Goal: Information Seeking & Learning: Learn about a topic

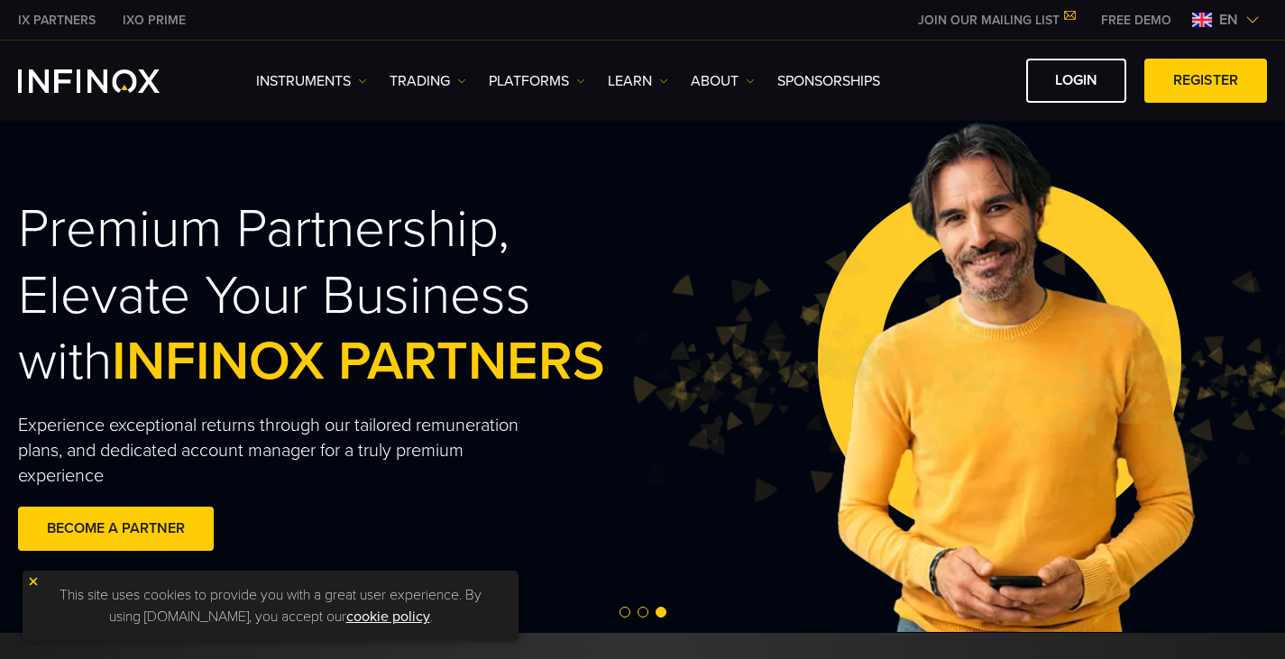
click at [1241, 26] on span "en" at bounding box center [1228, 20] width 33 height 22
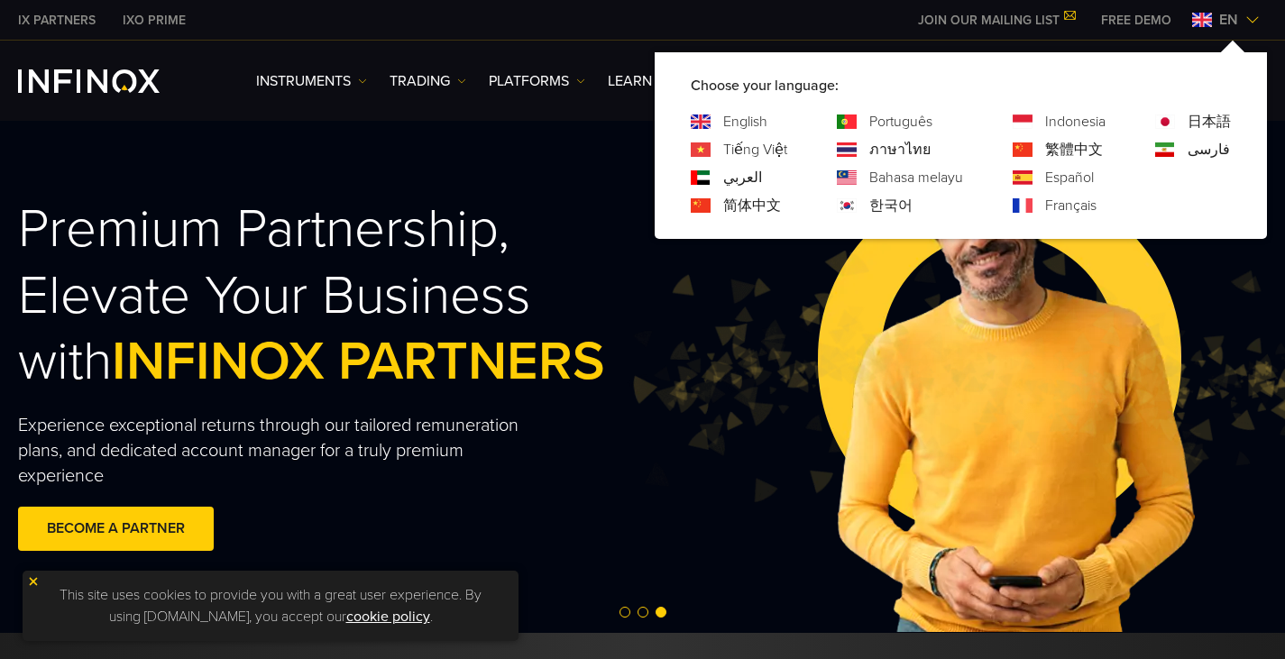
click at [1170, 117] on img at bounding box center [1166, 122] width 20 height 14
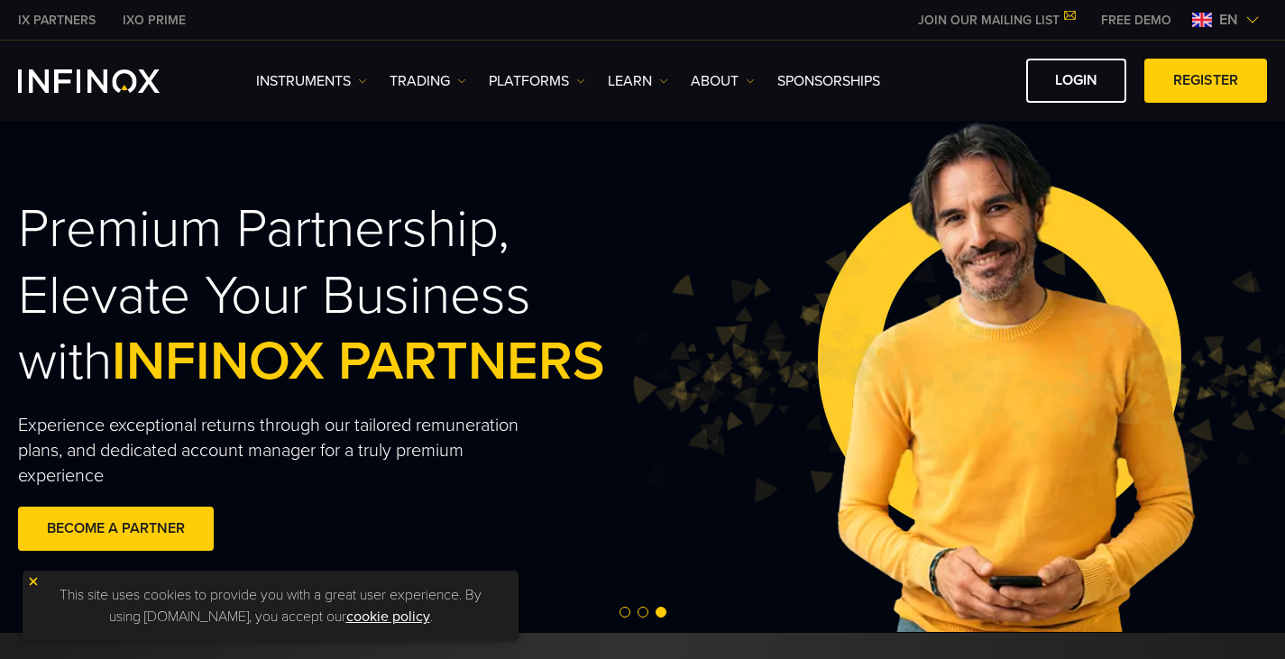
click at [1264, 31] on div "IX PARTNERS IXO PRIME JOIN OUR MAILING LIST Never Miss a Trading Opportunity wi…" at bounding box center [642, 20] width 1249 height 40
click at [1245, 19] on span "en" at bounding box center [1228, 20] width 33 height 22
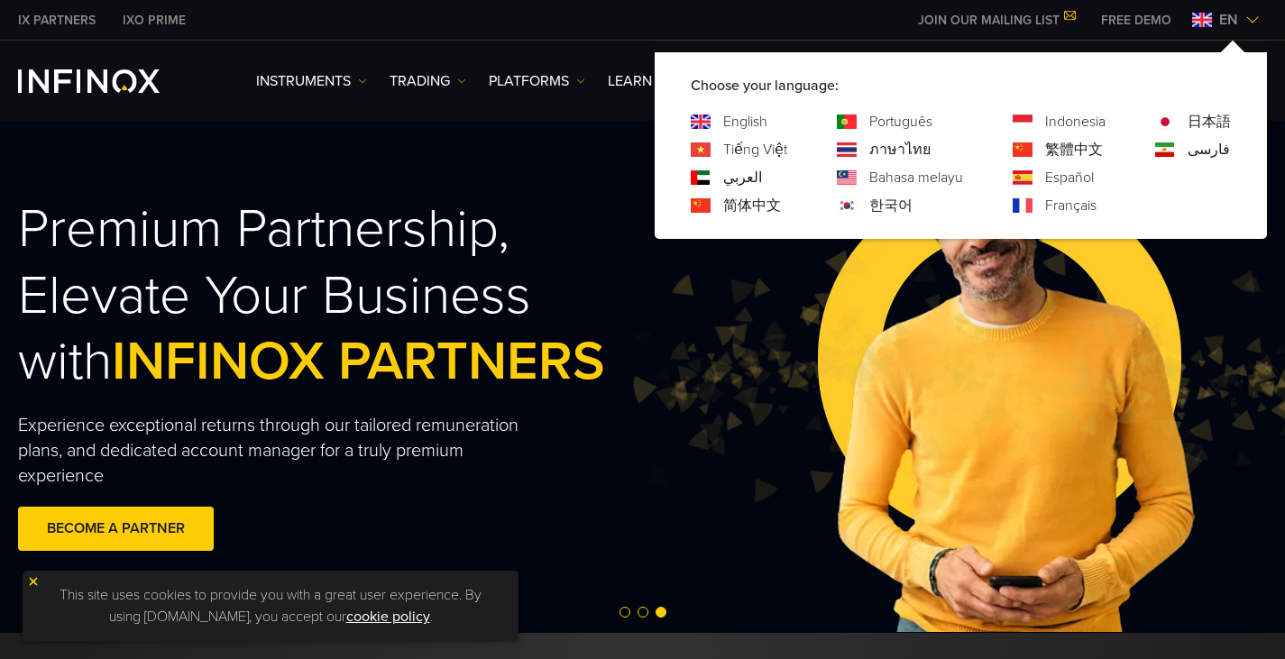
click at [1213, 124] on link "日本語" at bounding box center [1209, 122] width 43 height 22
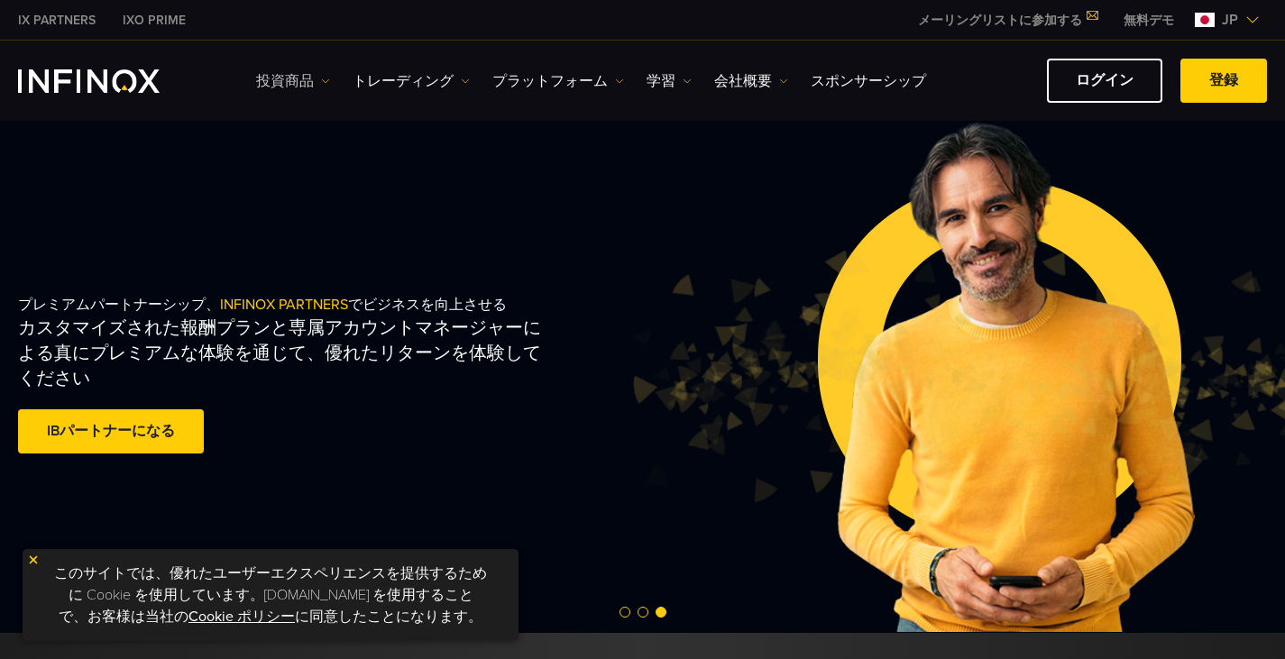
click at [296, 87] on link "投資商品" at bounding box center [293, 81] width 74 height 22
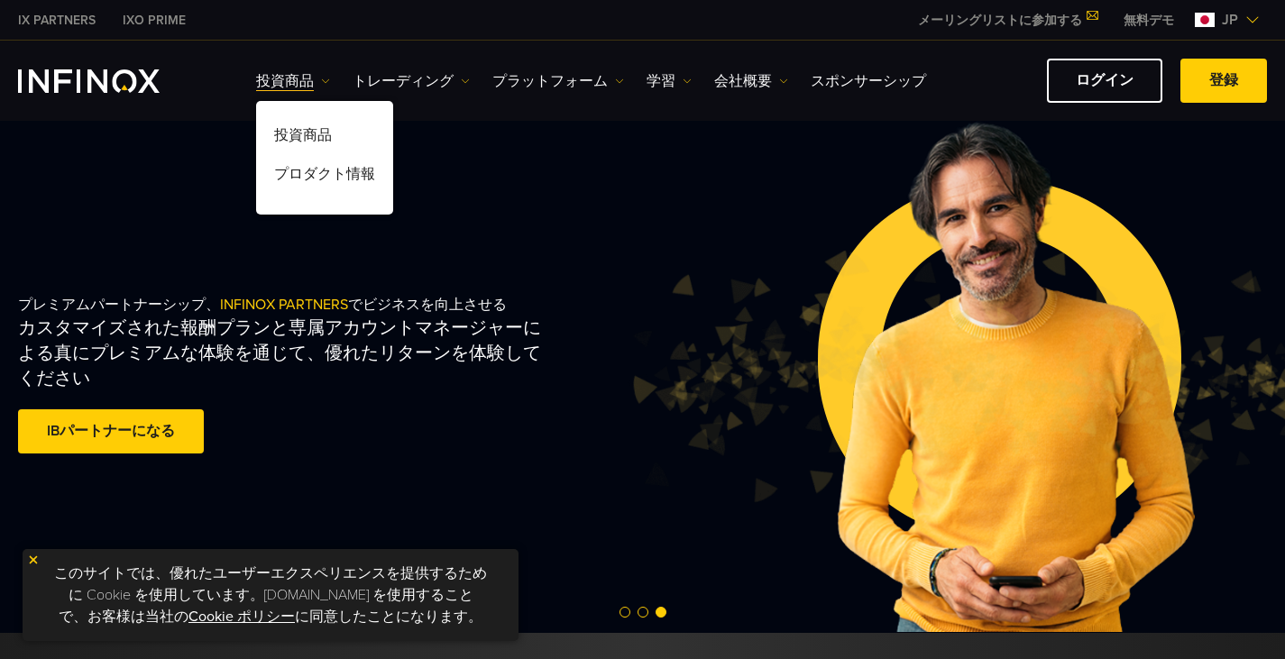
click at [424, 96] on div "投資商品 投資商品 プロダクト情報 トレーディング 口座" at bounding box center [761, 81] width 1011 height 44
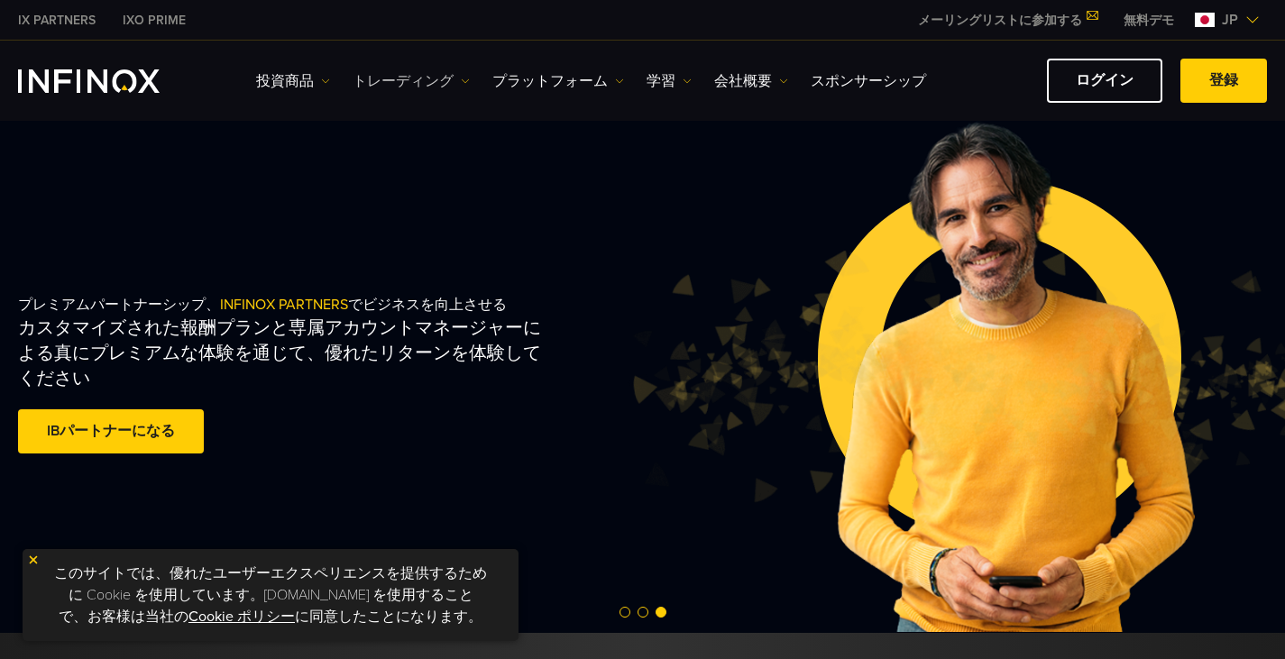
click at [427, 78] on link "トレーディング" at bounding box center [411, 81] width 117 height 22
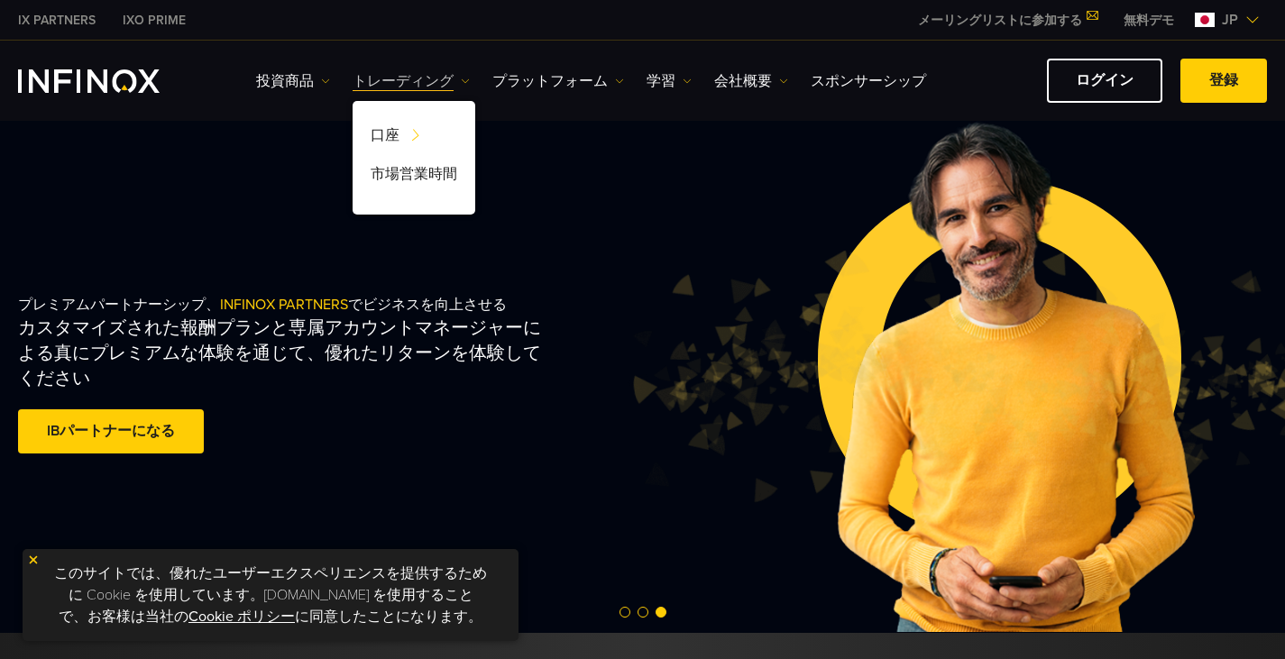
click at [432, 78] on link "トレーディング" at bounding box center [411, 81] width 117 height 22
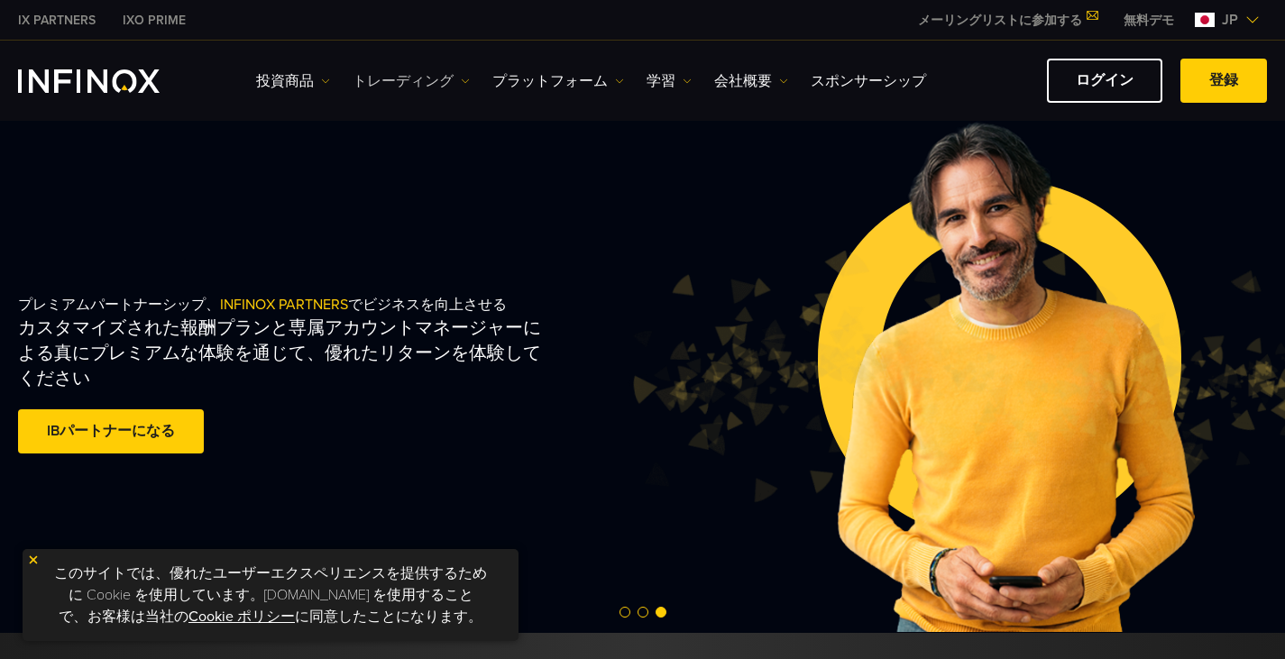
click at [432, 78] on link "トレーディング" at bounding box center [411, 81] width 117 height 22
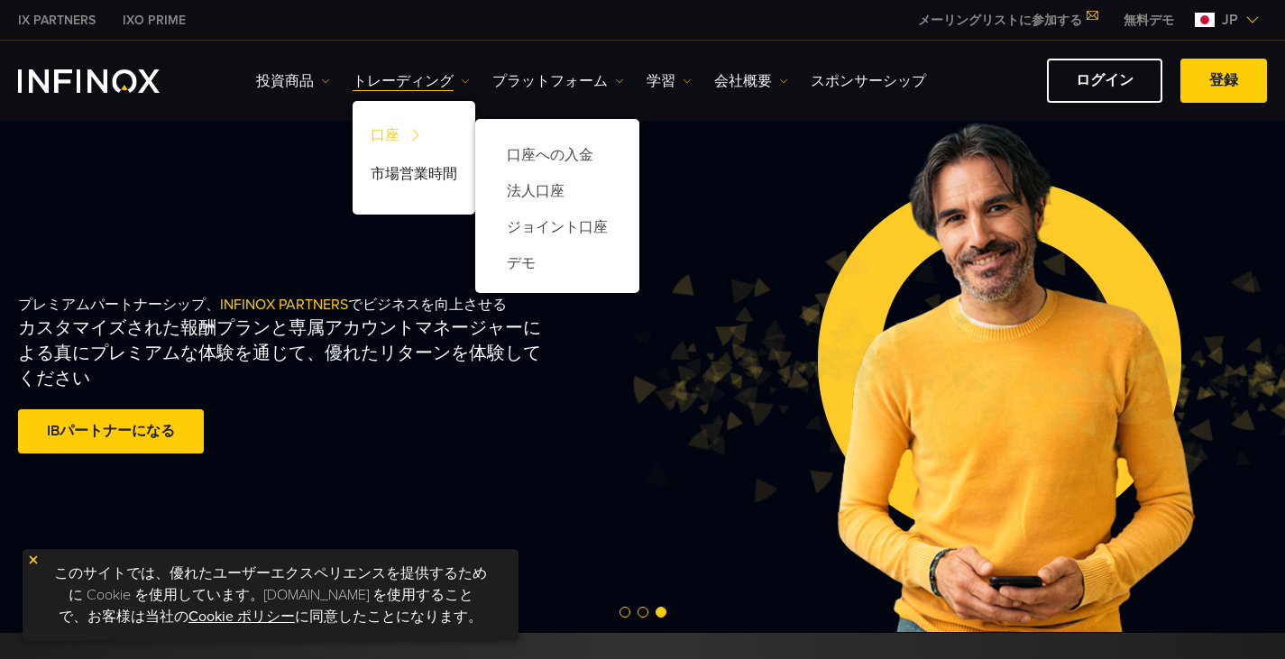
click at [411, 125] on img at bounding box center [415, 135] width 24 height 34
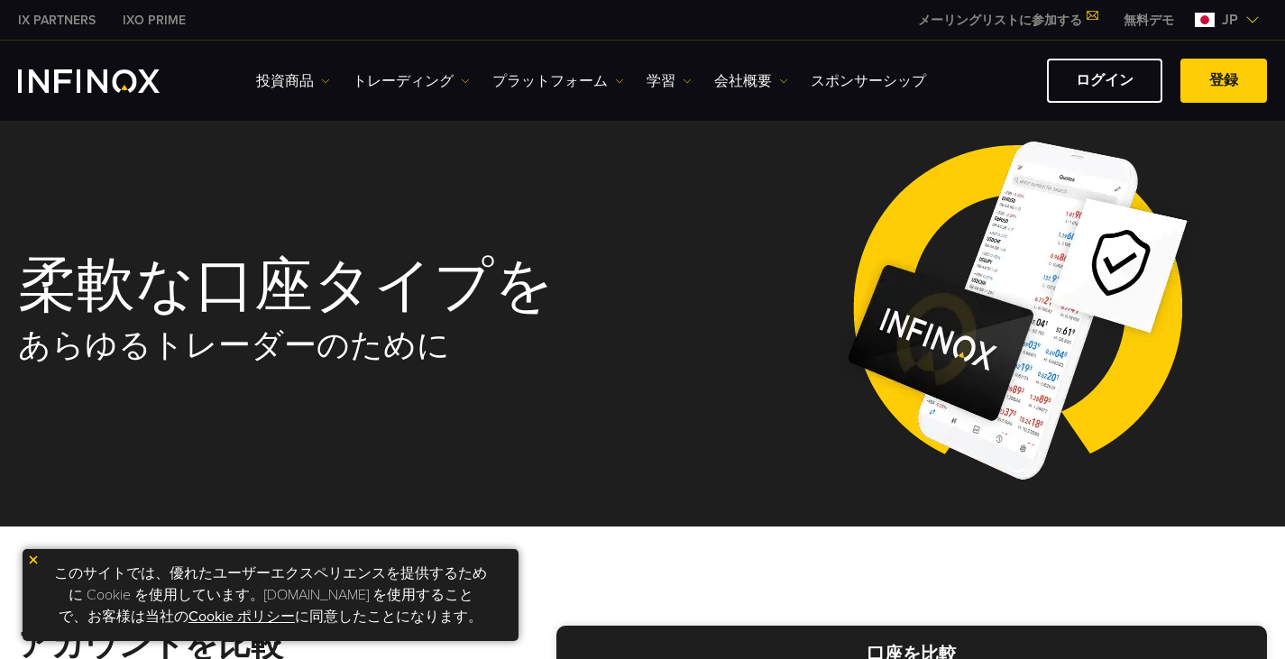
click at [1233, 19] on span "jp" at bounding box center [1230, 20] width 31 height 22
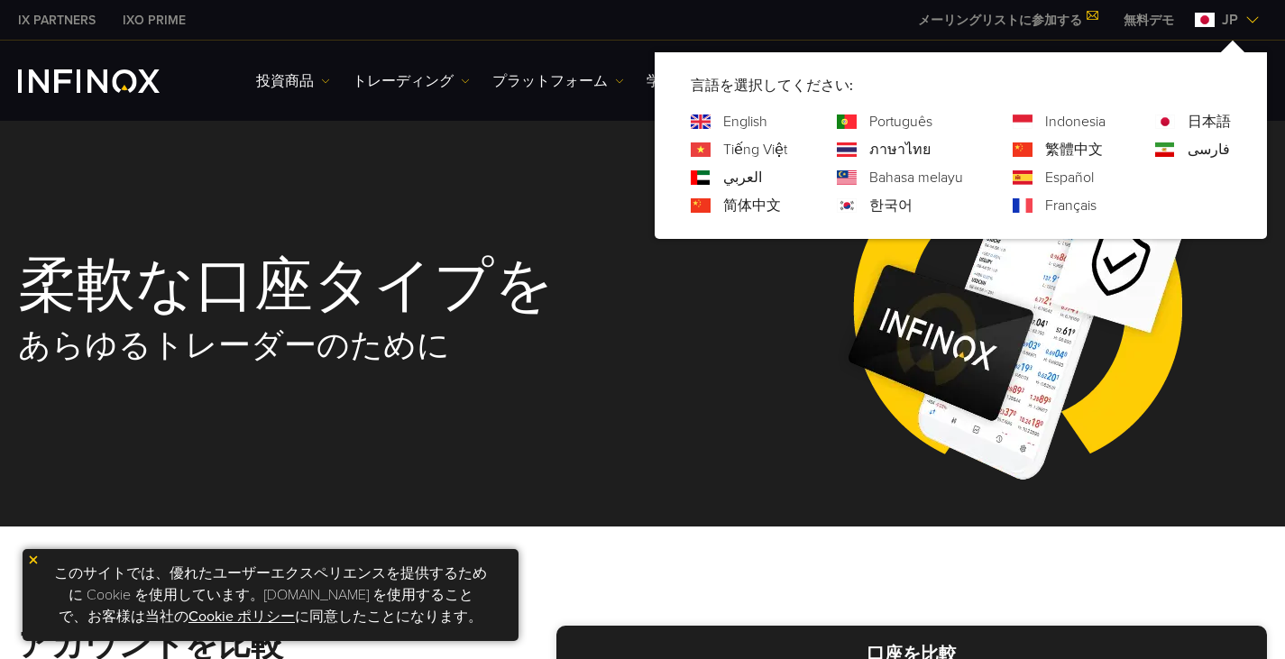
click at [744, 115] on link "English" at bounding box center [745, 122] width 44 height 22
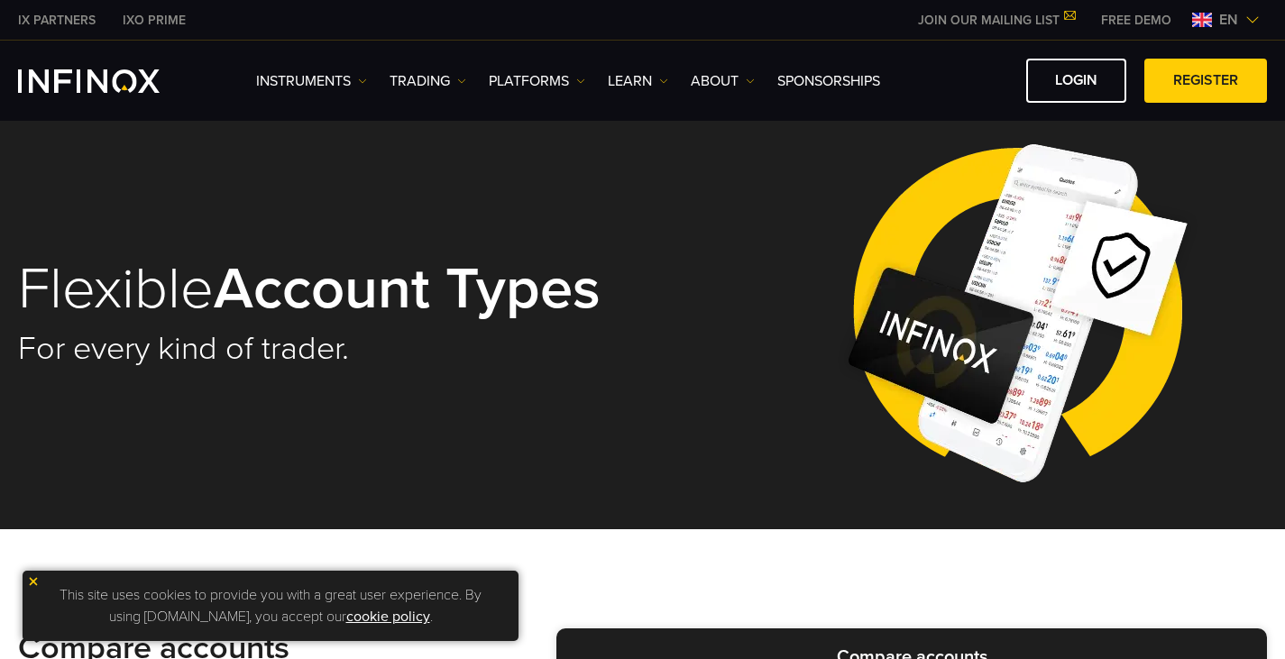
click at [1234, 23] on span "en" at bounding box center [1228, 20] width 33 height 22
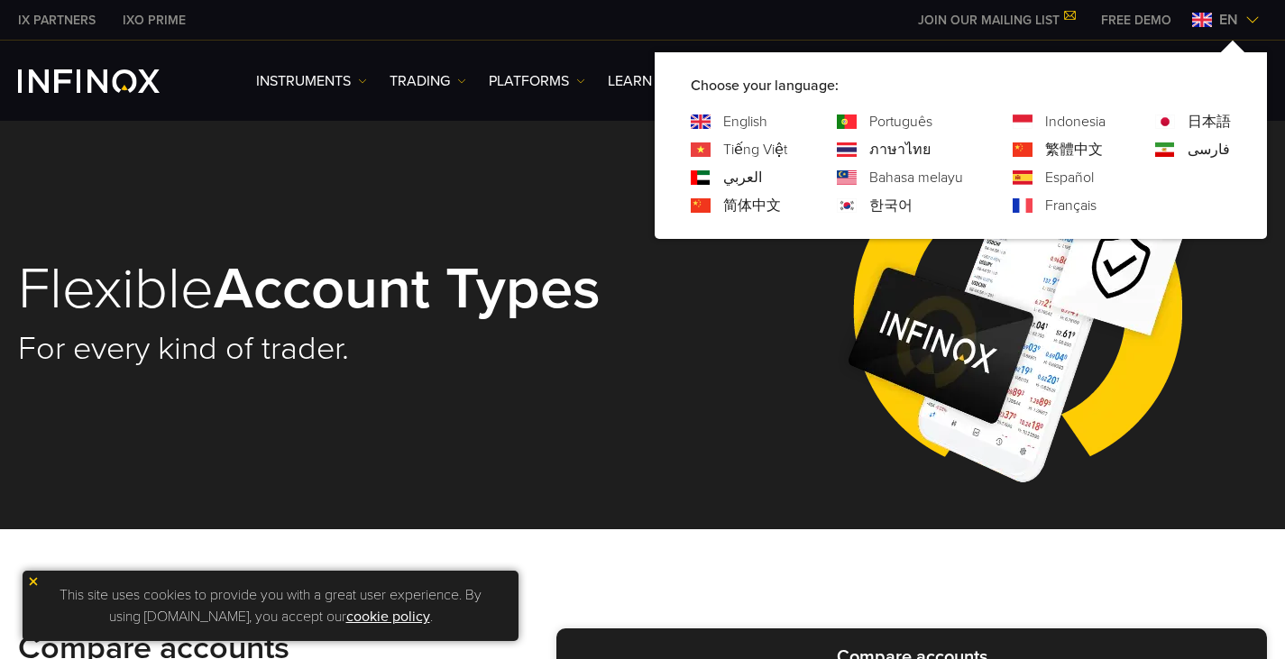
click at [1195, 112] on link "日本語" at bounding box center [1209, 122] width 43 height 22
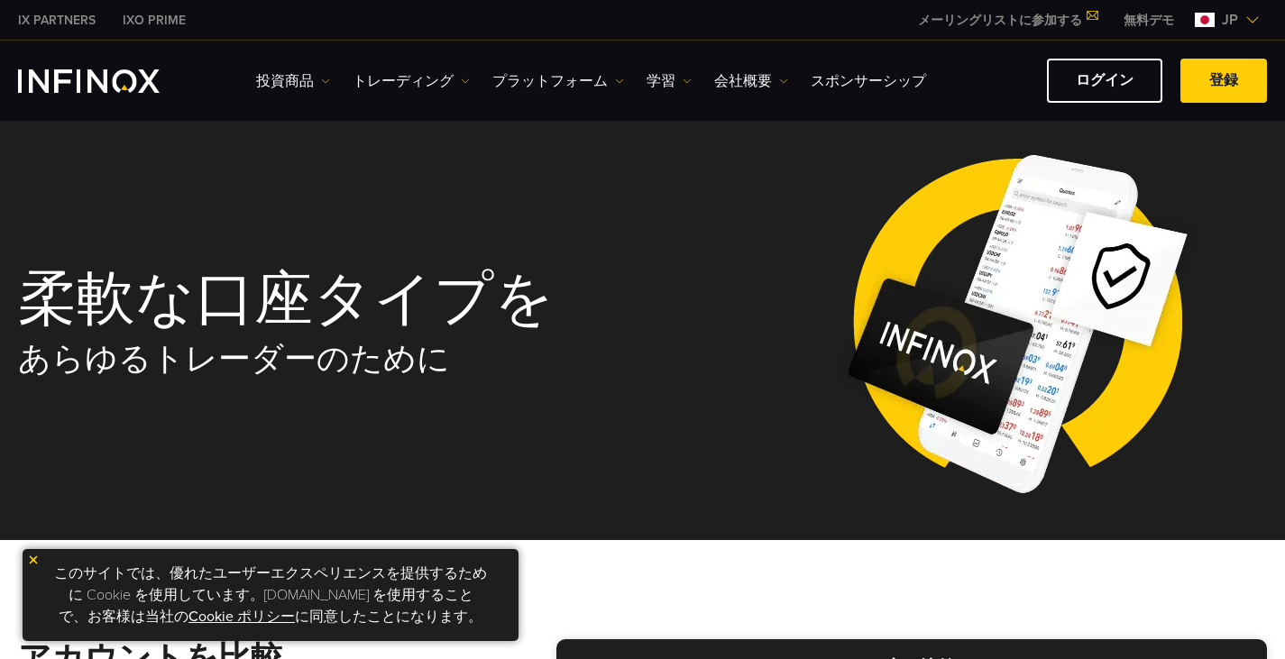
click at [120, 95] on div "投資商品" at bounding box center [642, 81] width 1249 height 44
click at [116, 84] on img "INFINOX Logo" at bounding box center [89, 80] width 142 height 23
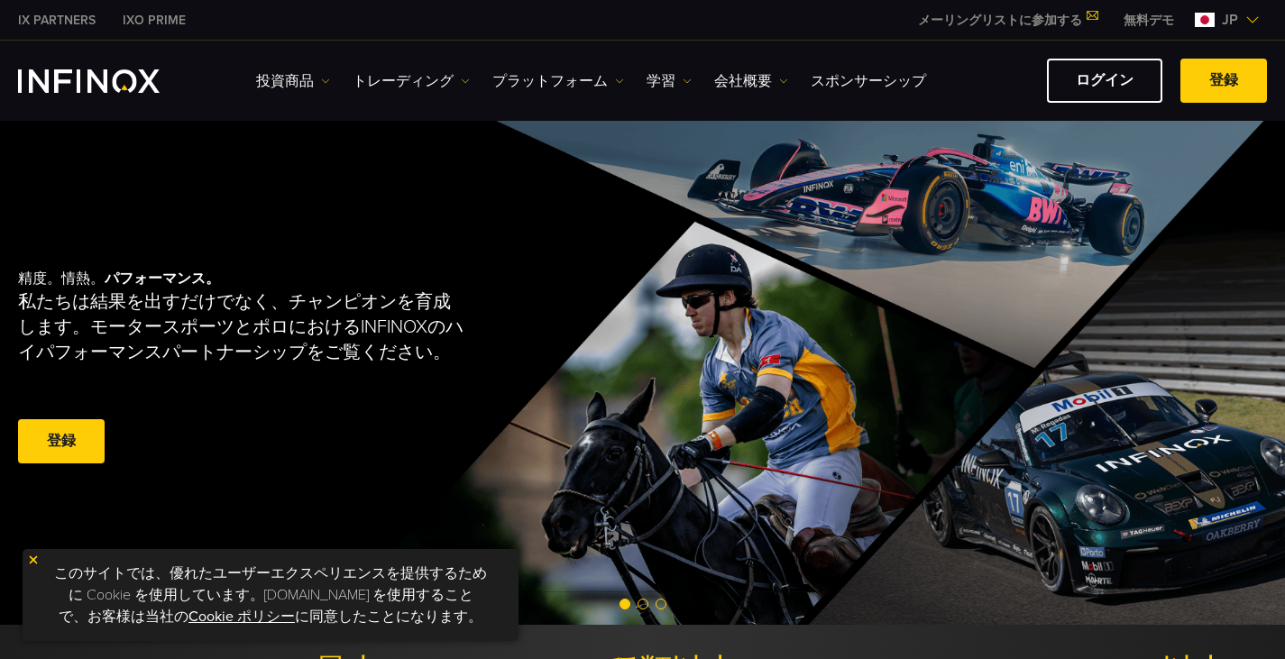
drag, startPoint x: 25, startPoint y: 557, endPoint x: 39, endPoint y: 561, distance: 14.3
click at [28, 558] on div "このサイトでは、優れたユーザーエクスペリエンスを提供するために Cookie を使用しています。infinox.com を使用することで、お客様は当社の Co…" at bounding box center [271, 595] width 496 height 92
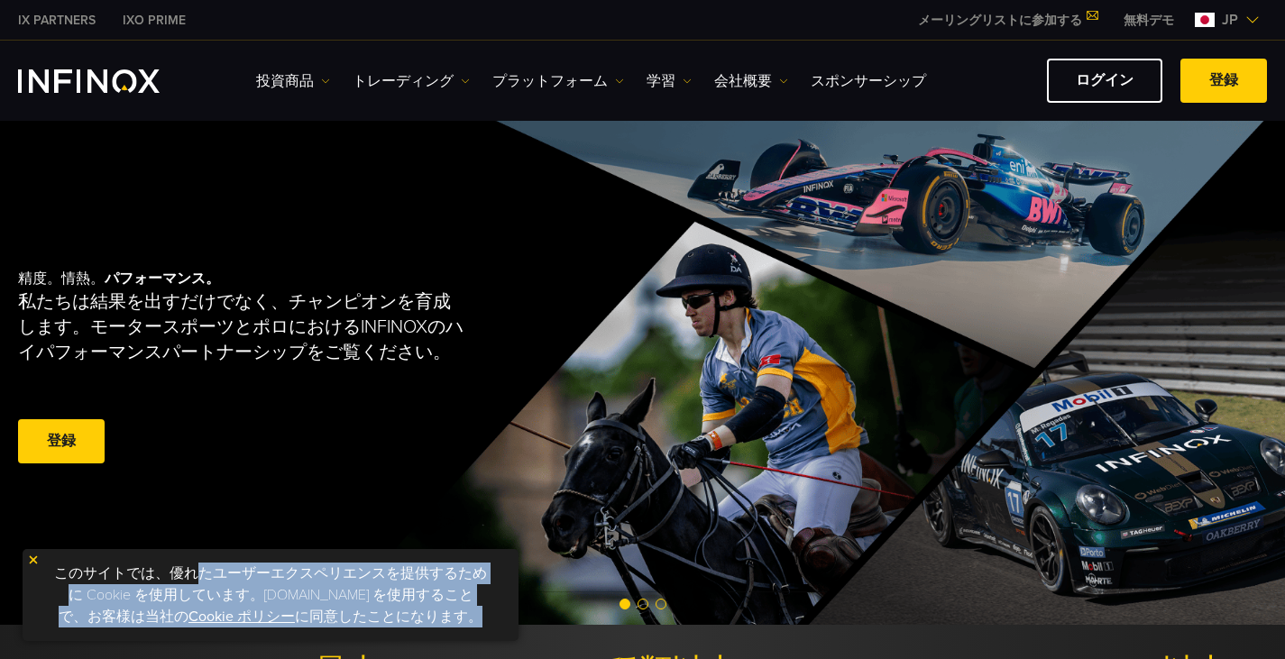
click at [39, 561] on img at bounding box center [33, 560] width 13 height 13
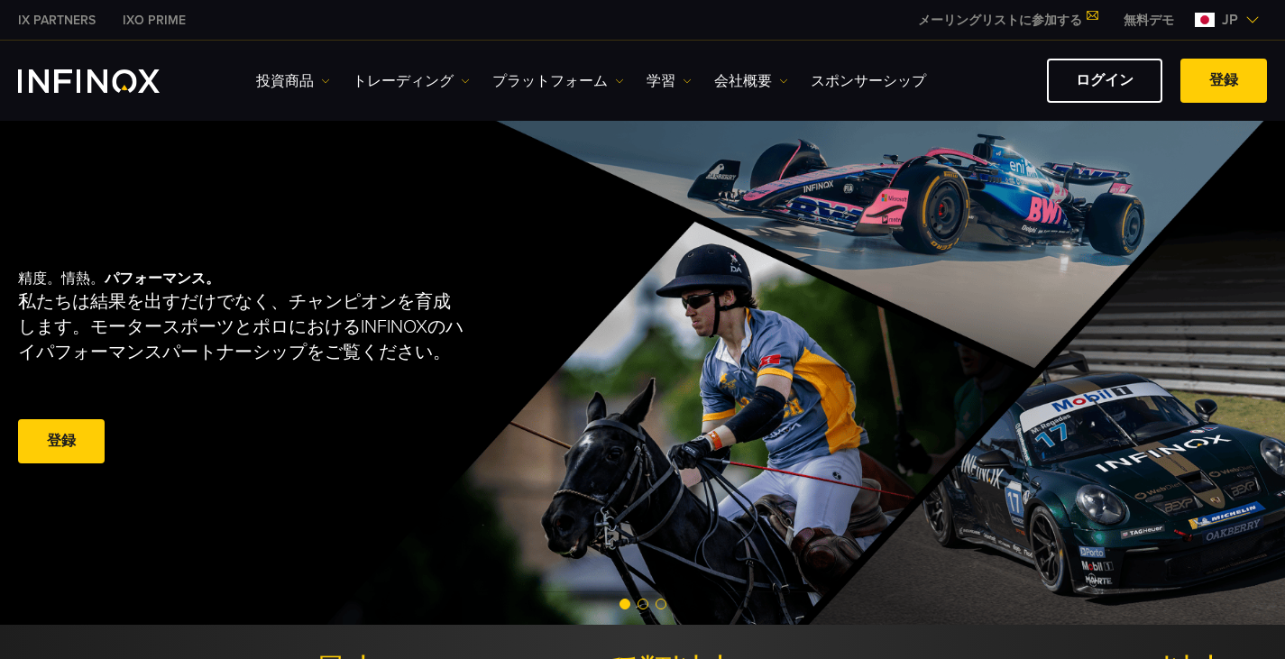
click at [662, 603] on span "Go to slide 3" at bounding box center [661, 604] width 11 height 11
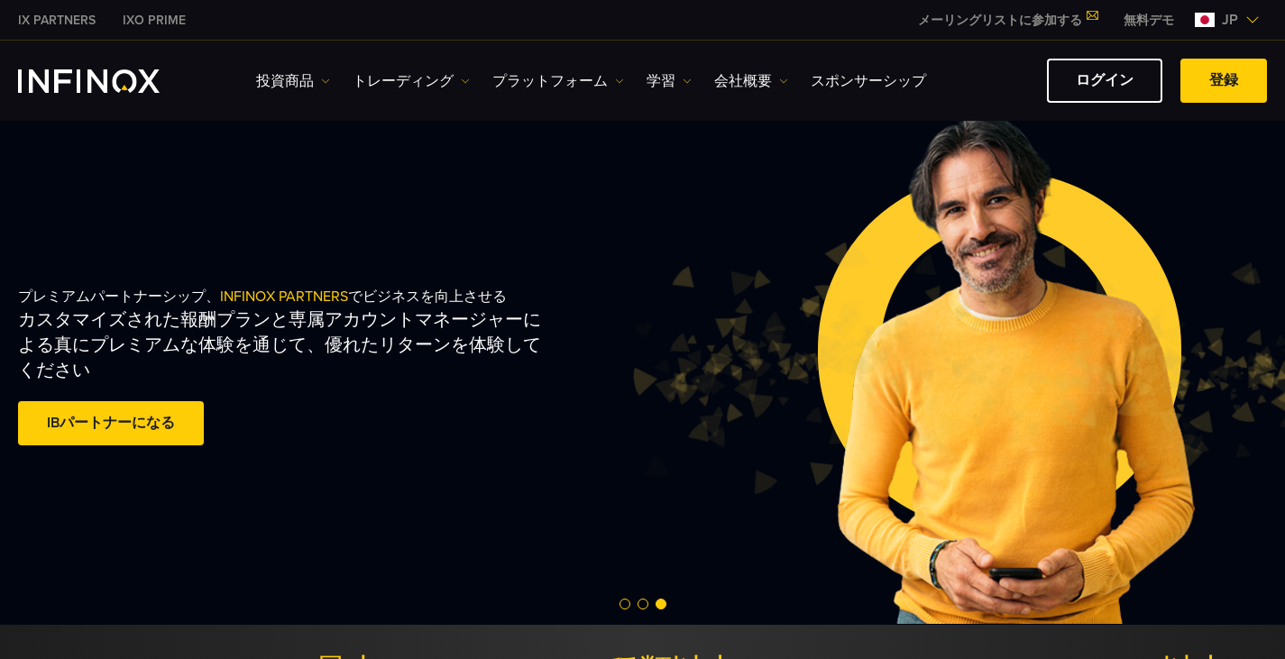
click at [644, 603] on span "Go to slide 2" at bounding box center [643, 604] width 11 height 11
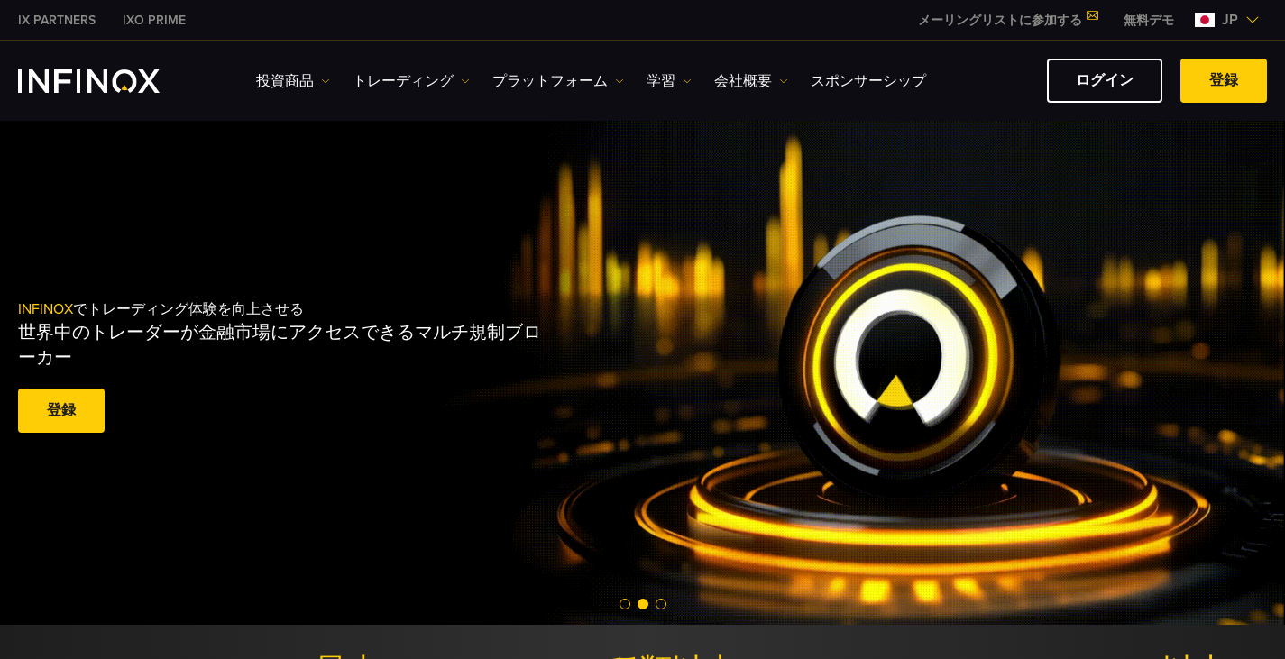
click at [621, 603] on span "Go to slide 1" at bounding box center [625, 604] width 11 height 11
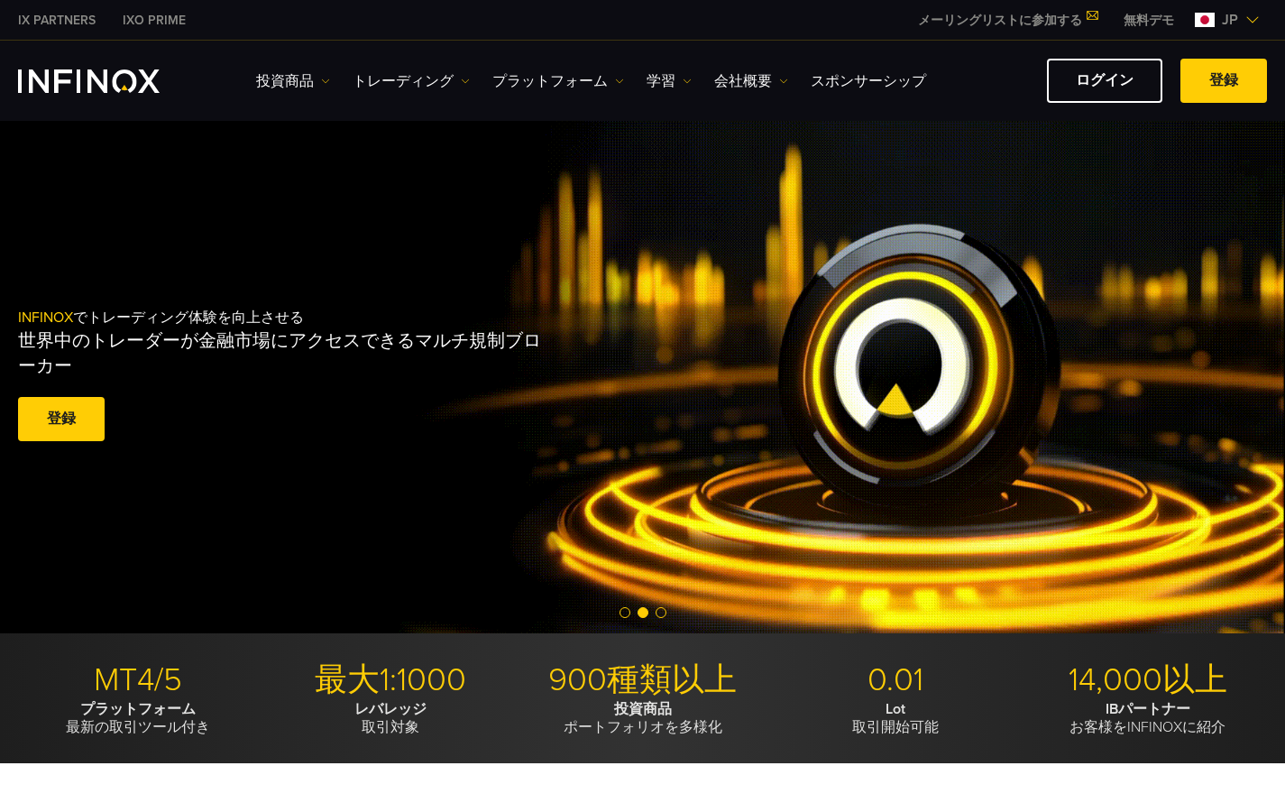
click at [630, 616] on div at bounding box center [642, 614] width 1285 height 22
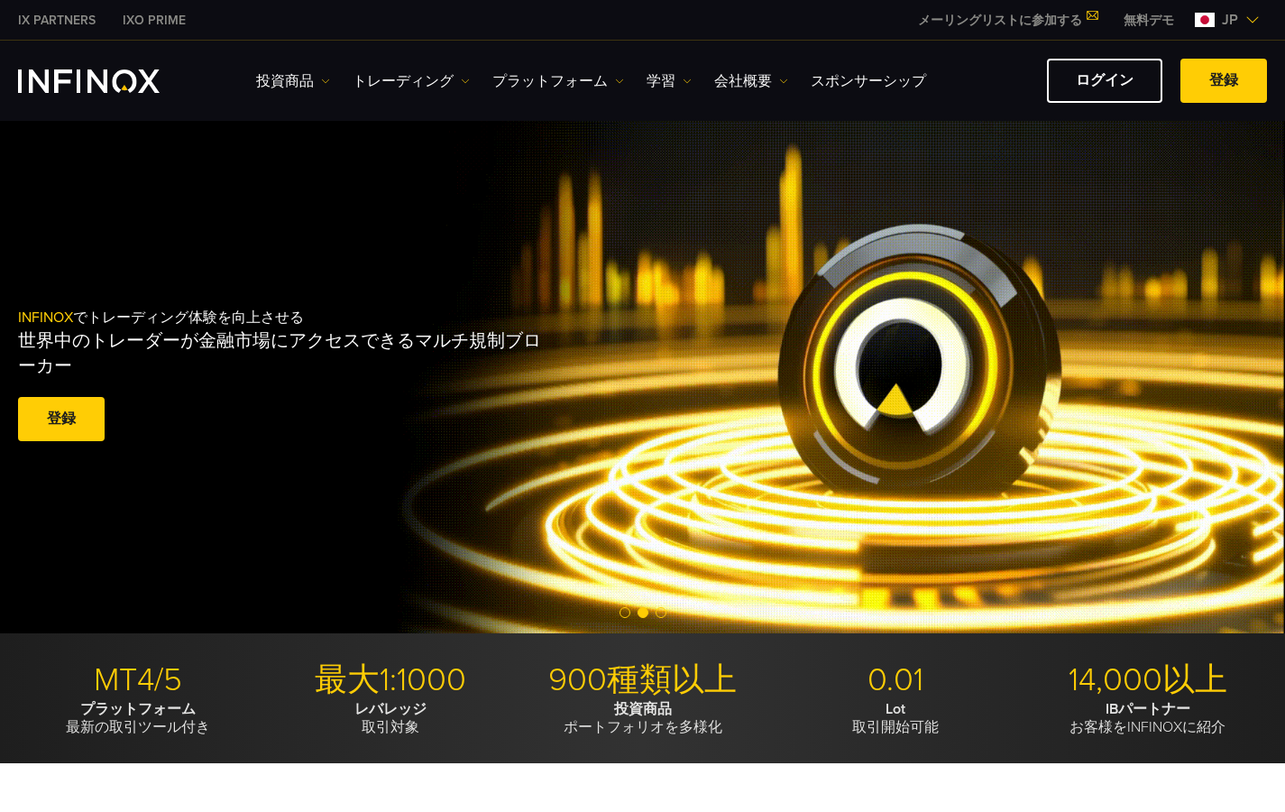
click at [618, 612] on div at bounding box center [642, 614] width 1285 height 22
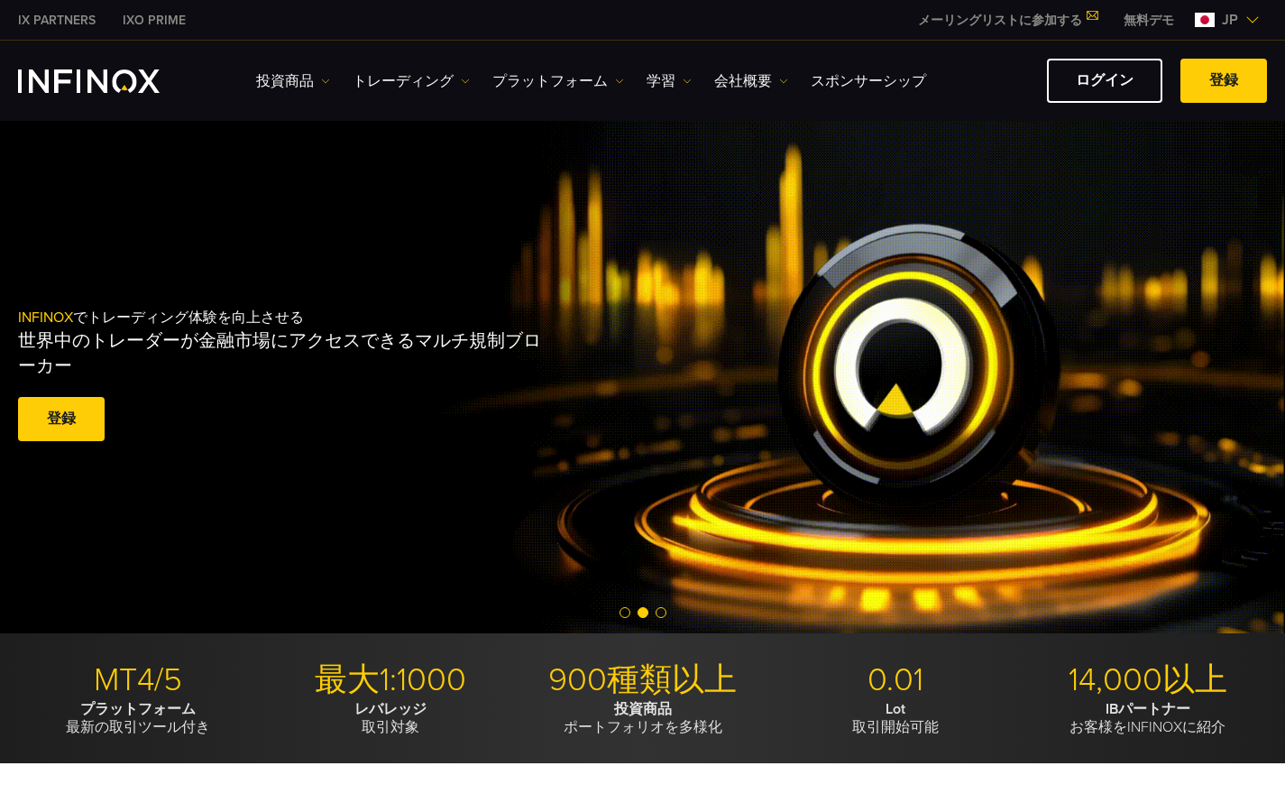
click at [624, 612] on span "Go to slide 1" at bounding box center [625, 612] width 11 height 11
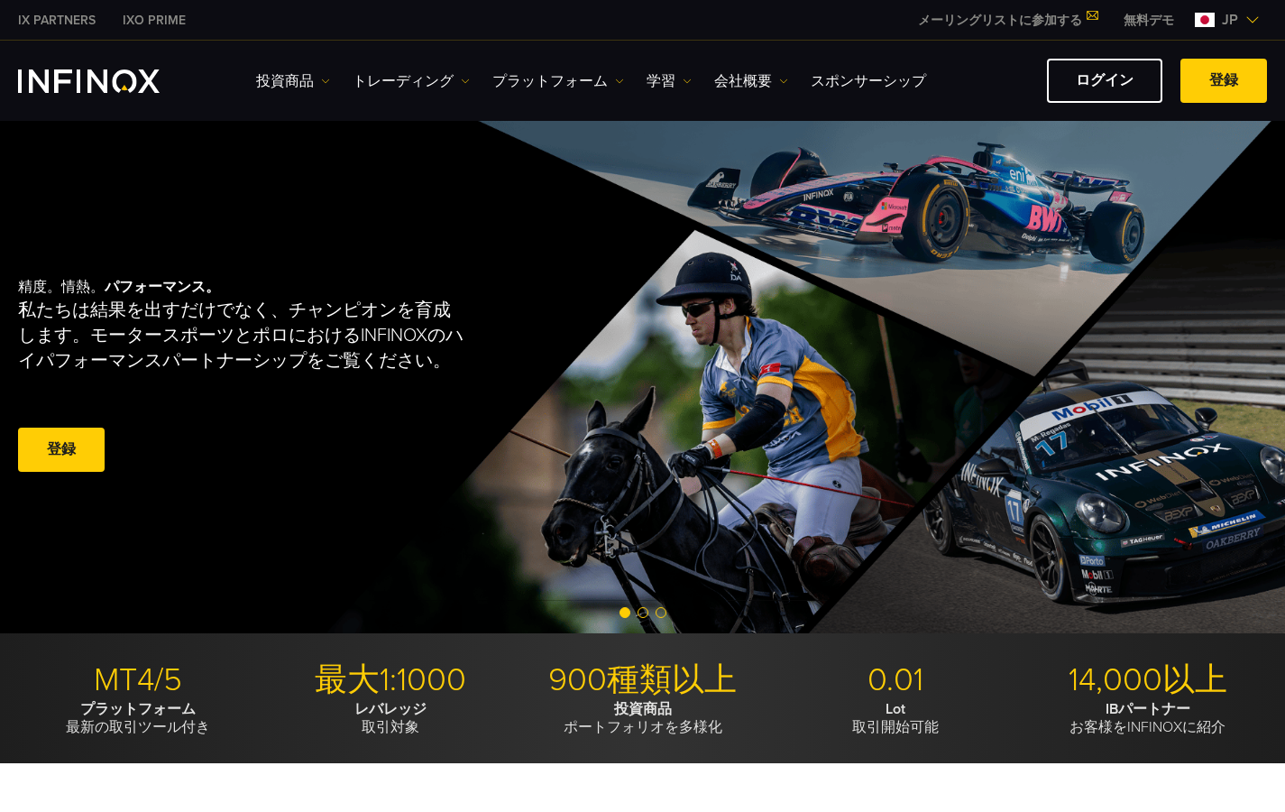
click at [623, 614] on span "Go to slide 1" at bounding box center [625, 612] width 11 height 11
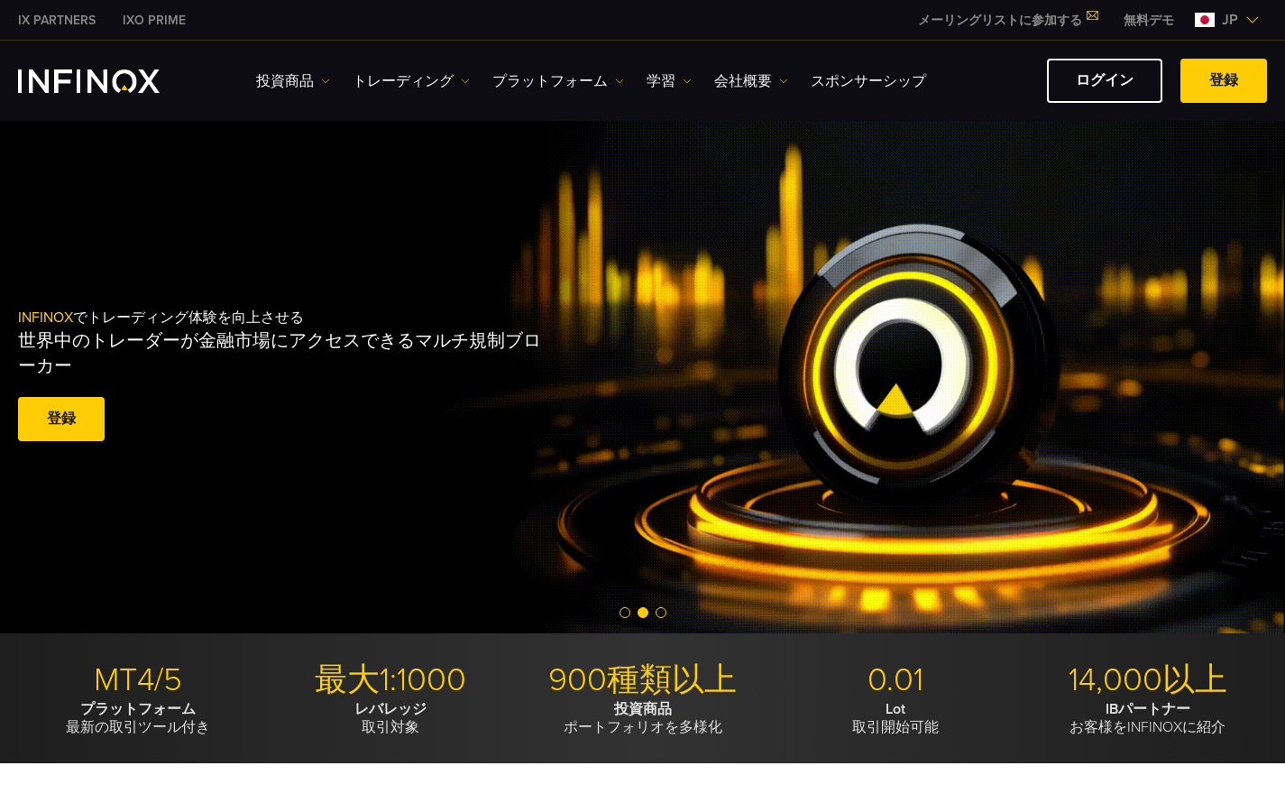
click at [624, 609] on span "Go to slide 1" at bounding box center [625, 612] width 11 height 11
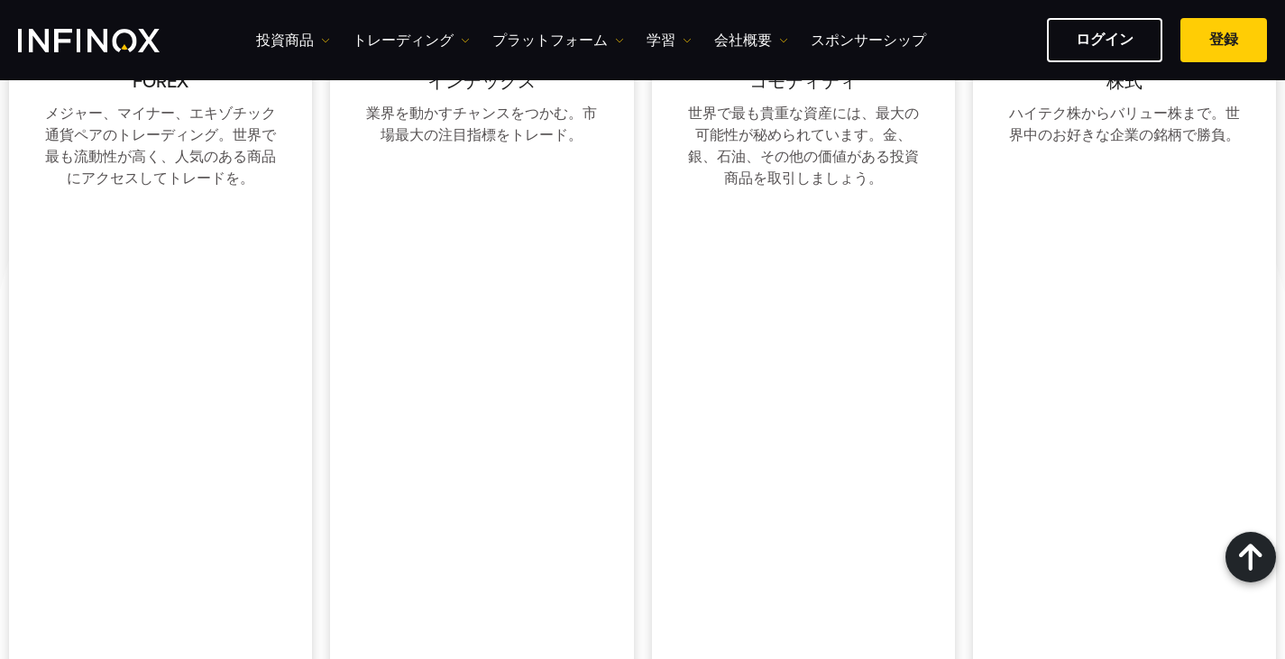
scroll to position [2526, 0]
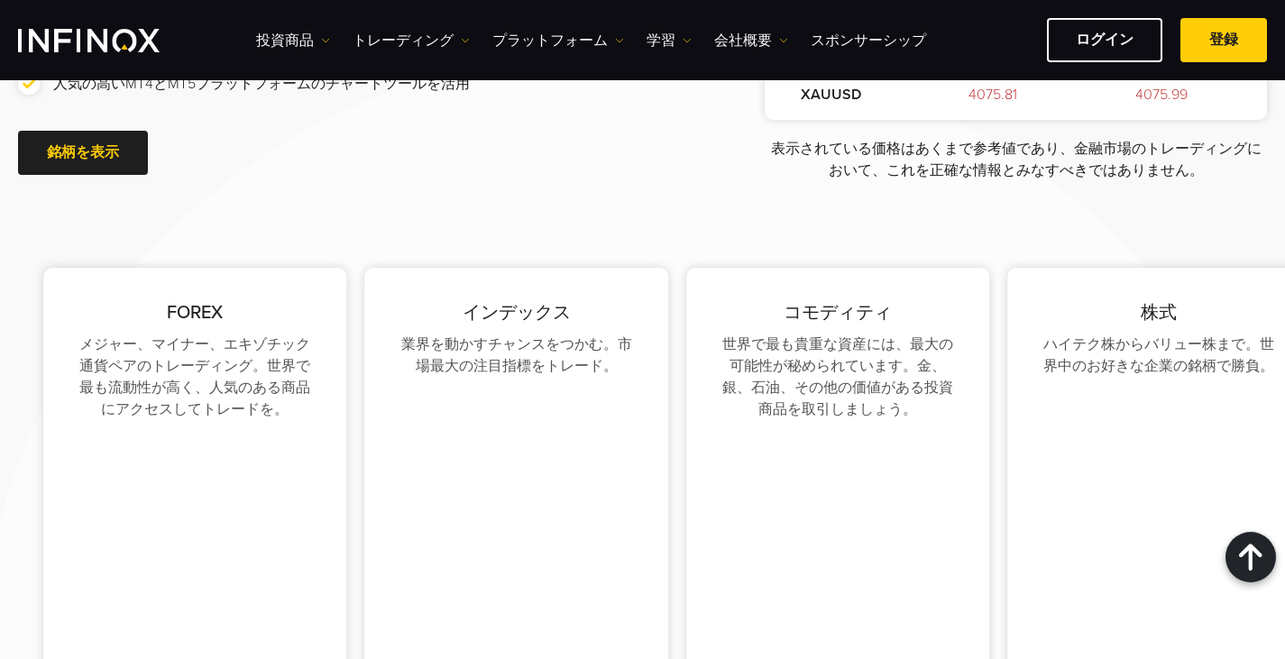
click at [212, 306] on p "FOREX" at bounding box center [194, 312] width 231 height 27
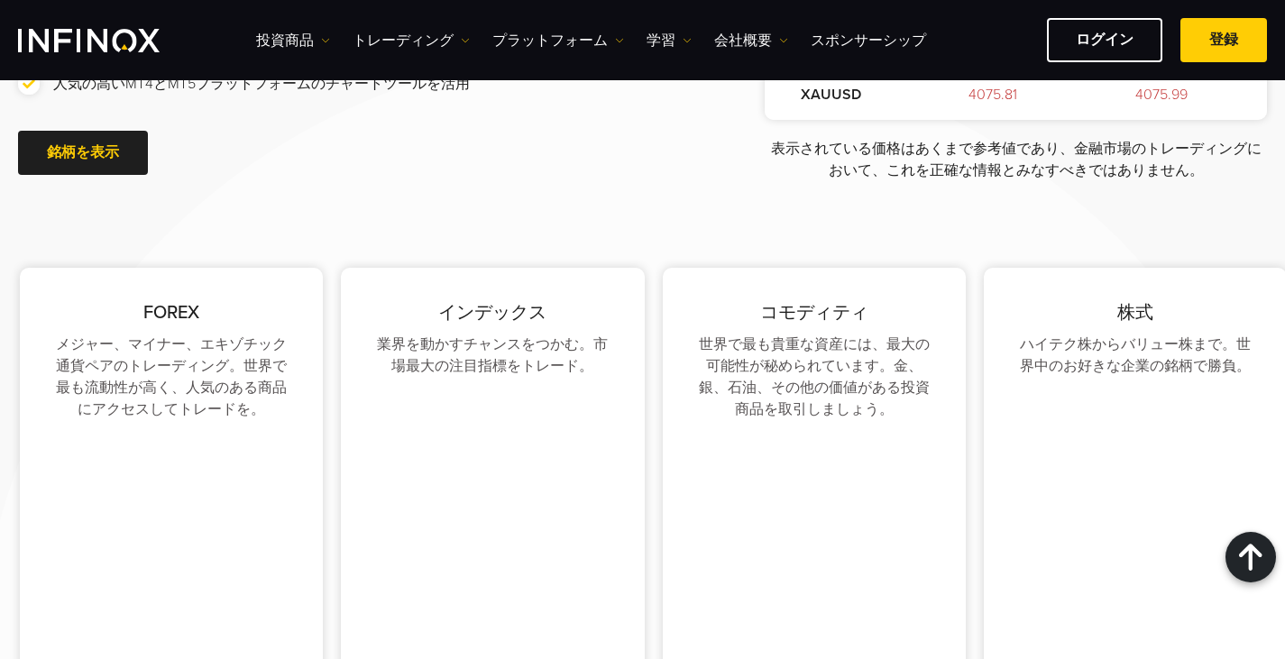
click at [927, 345] on p "世界で最も貴重な資産には、最大の可能性が秘められています。金、銀、石油、その他の価値がある投資商品を取引しましょう。" at bounding box center [814, 377] width 231 height 87
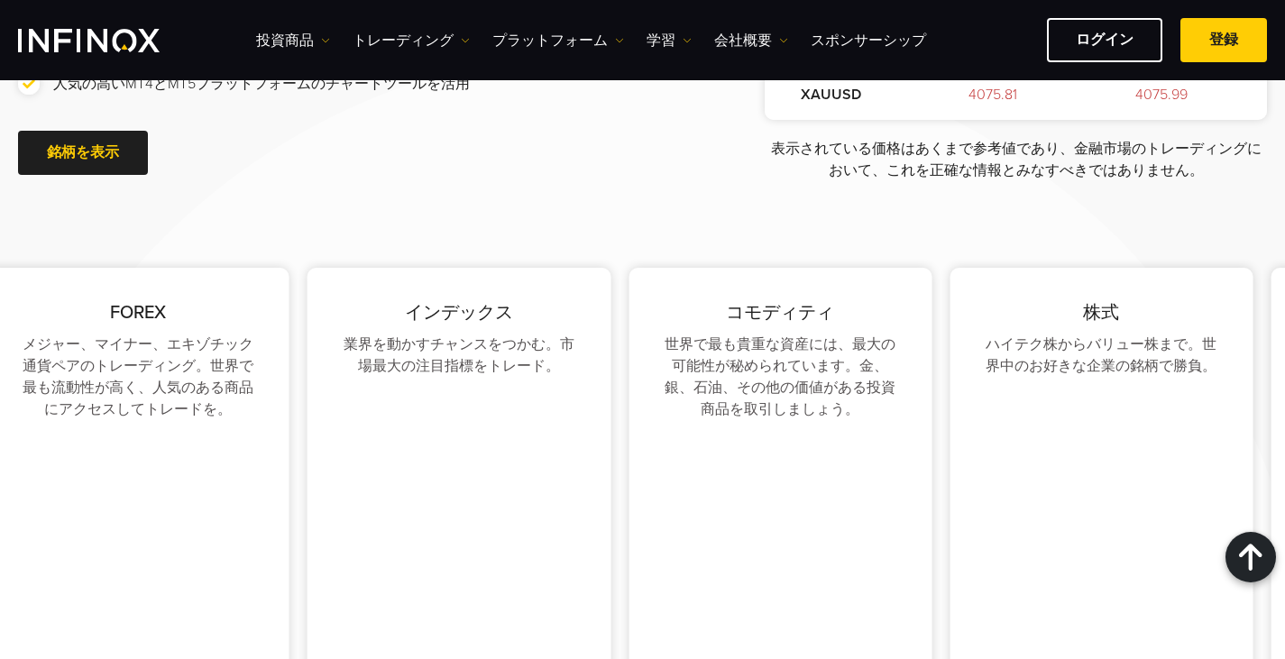
click at [665, 375] on p "世界で最も貴重な資産には、最大の可能性が秘められています。金、銀、石油、その他の価値がある投資商品を取引しましょう。" at bounding box center [780, 377] width 231 height 87
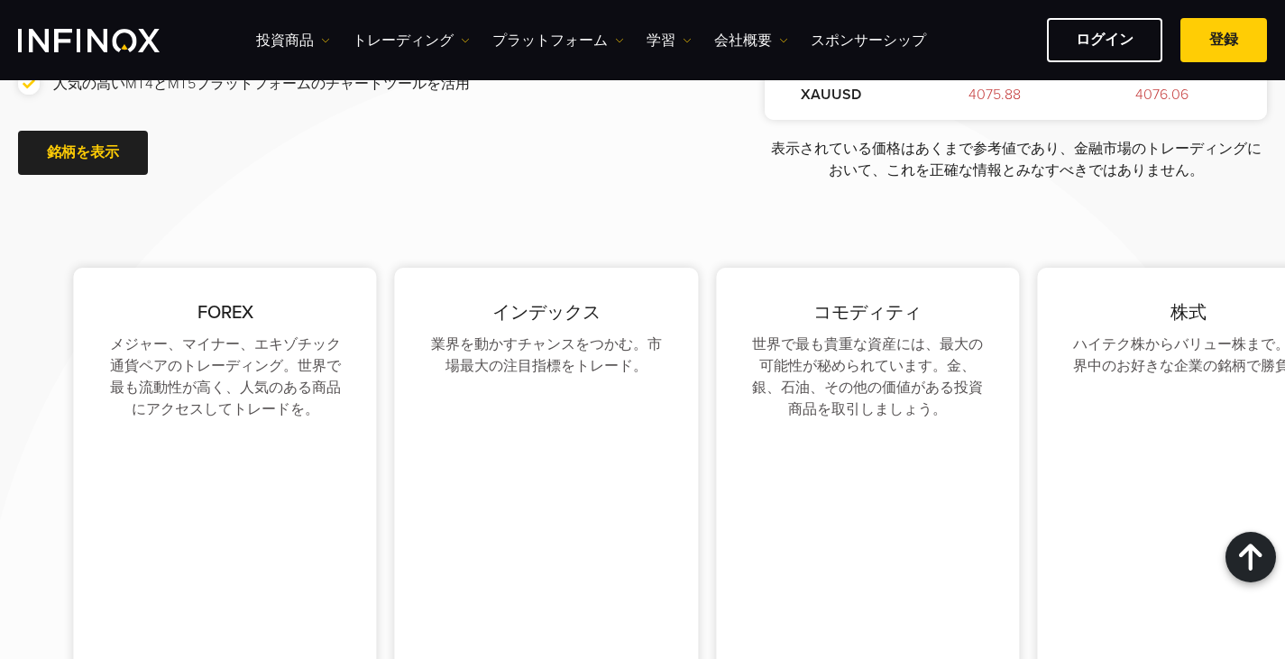
click at [929, 366] on p "世界で最も貴重な資産には、最大の可能性が秘められています。金、銀、石油、その他の価値がある投資商品を取引しましょう。" at bounding box center [867, 377] width 231 height 87
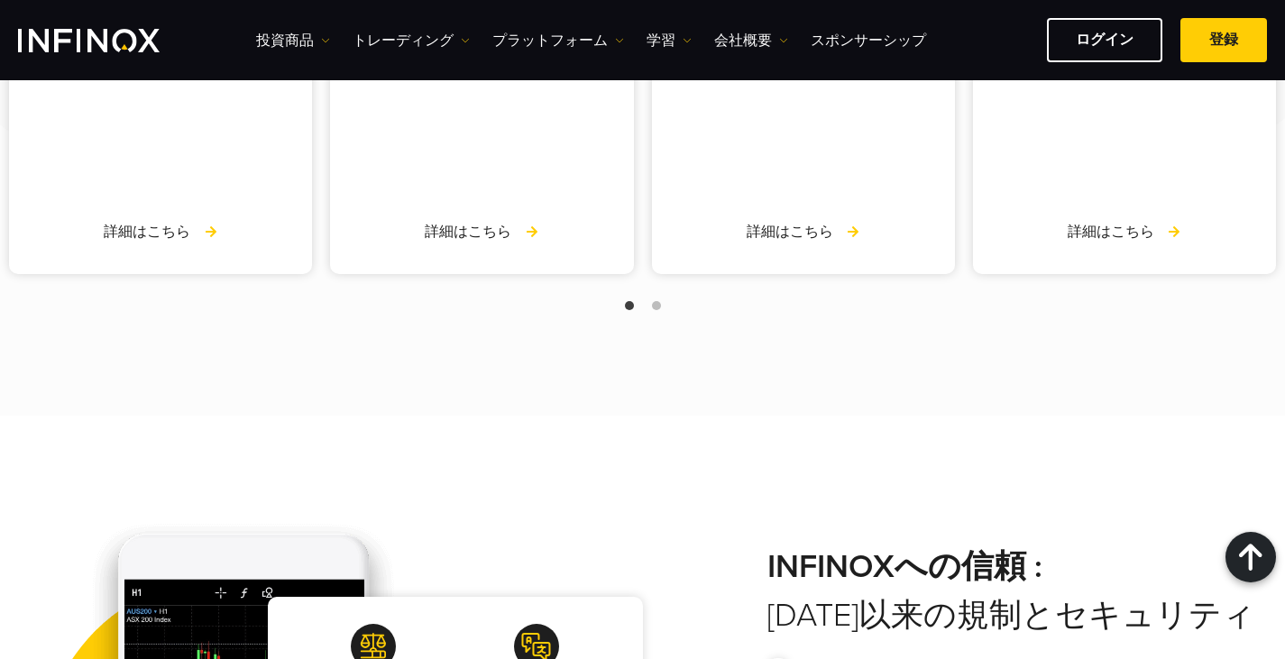
scroll to position [3879, 0]
click at [654, 304] on span "Go to slide 2" at bounding box center [656, 304] width 9 height 9
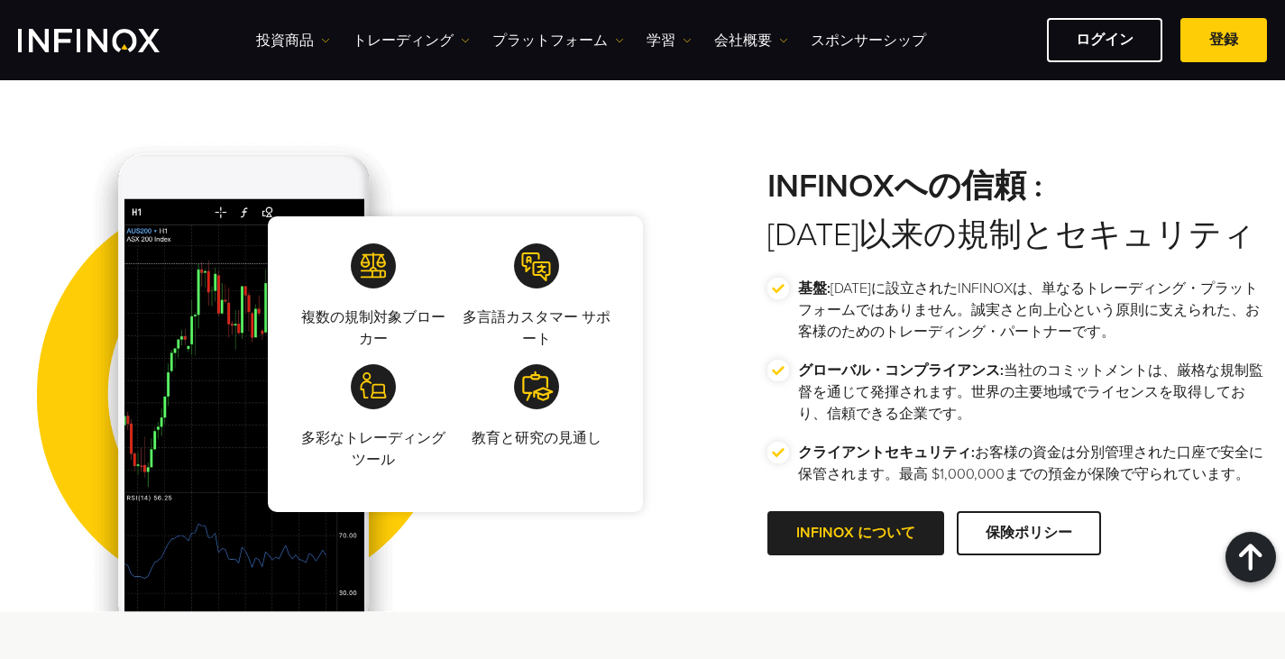
scroll to position [4149, 0]
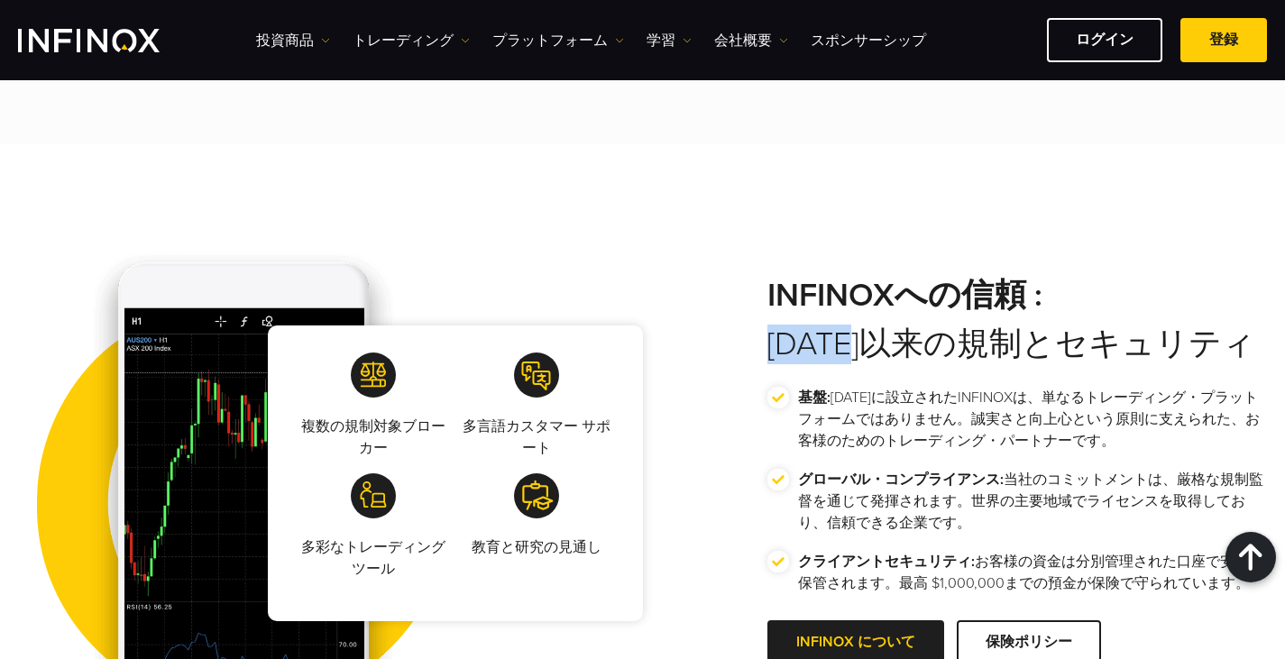
drag, startPoint x: 768, startPoint y: 349, endPoint x: 870, endPoint y: 344, distance: 102.1
click at [870, 344] on h2 "INFINOXへの信頼 : 2009年以来の規制とセキュリティ" at bounding box center [1018, 320] width 500 height 88
copy h2 "2009年"
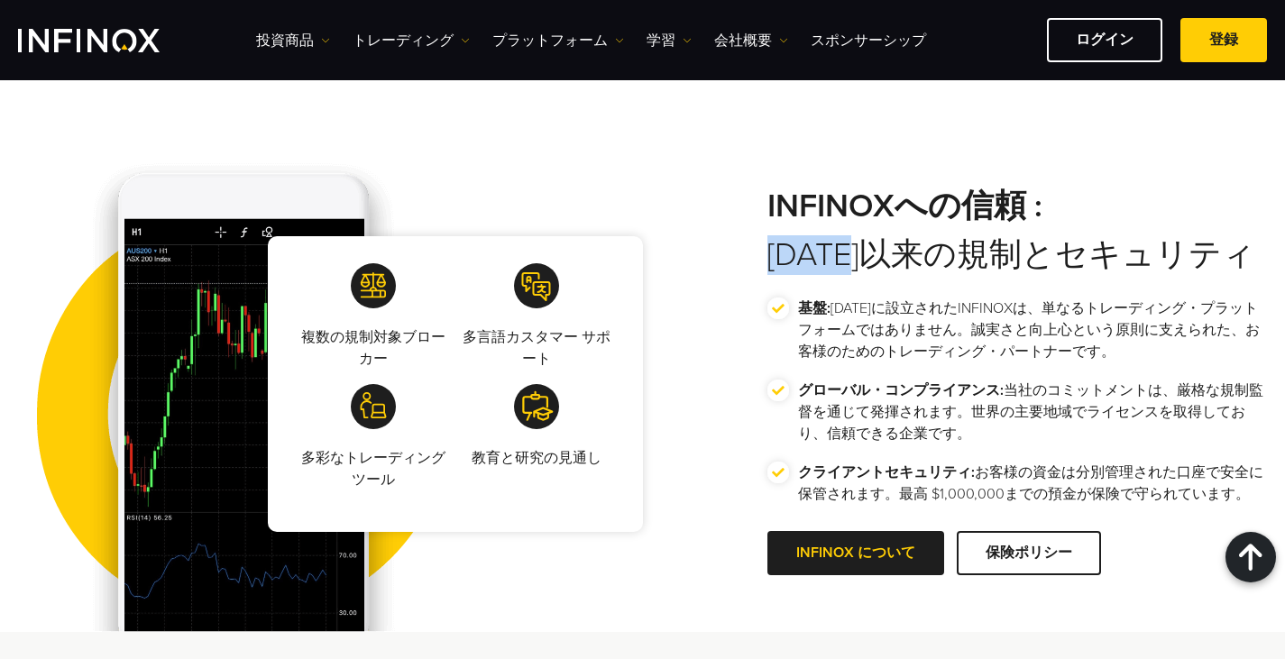
scroll to position [4240, 0]
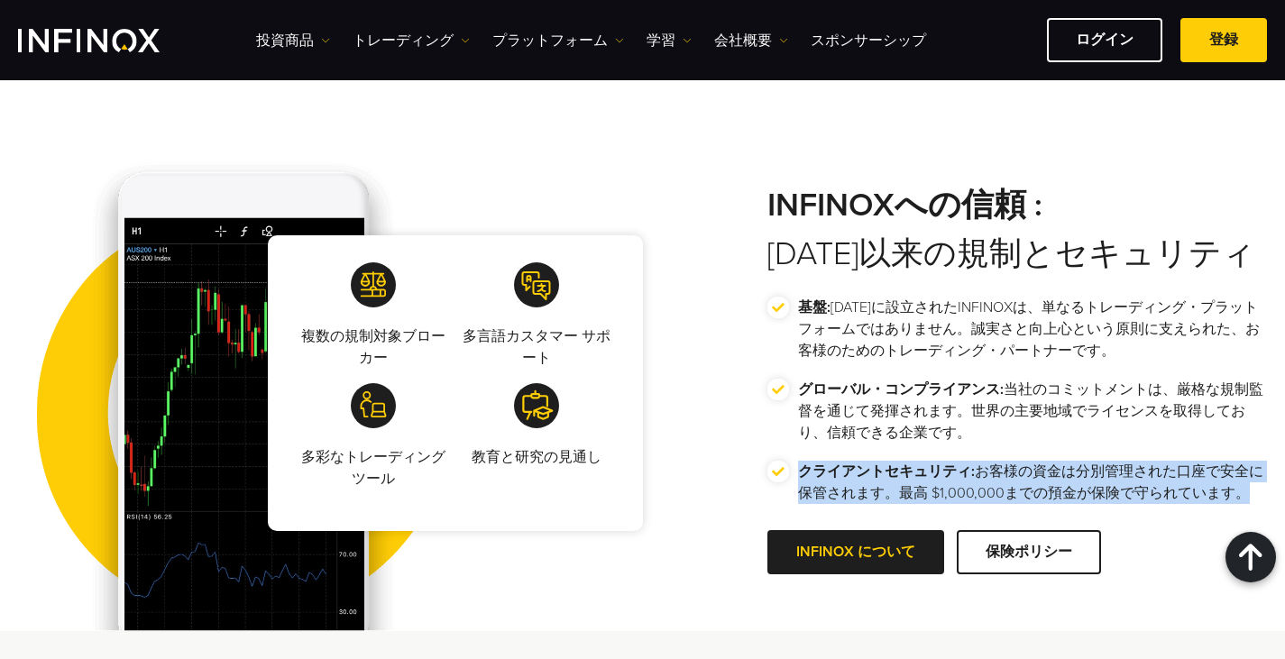
drag, startPoint x: 1241, startPoint y: 493, endPoint x: 797, endPoint y: 472, distance: 444.3
click at [797, 472] on li "クライアントセキュリティ: お客様の資金は分別管理された口座で安全に保管されます。最高 $1,000,000までの預金が保険で守られています。" at bounding box center [1018, 491] width 500 height 60
copy p "クライアントセキュリティ: お客様の資金は分別管理された口座で安全に保管されます。最高 $1,000,000までの預金が保険で守られています。"
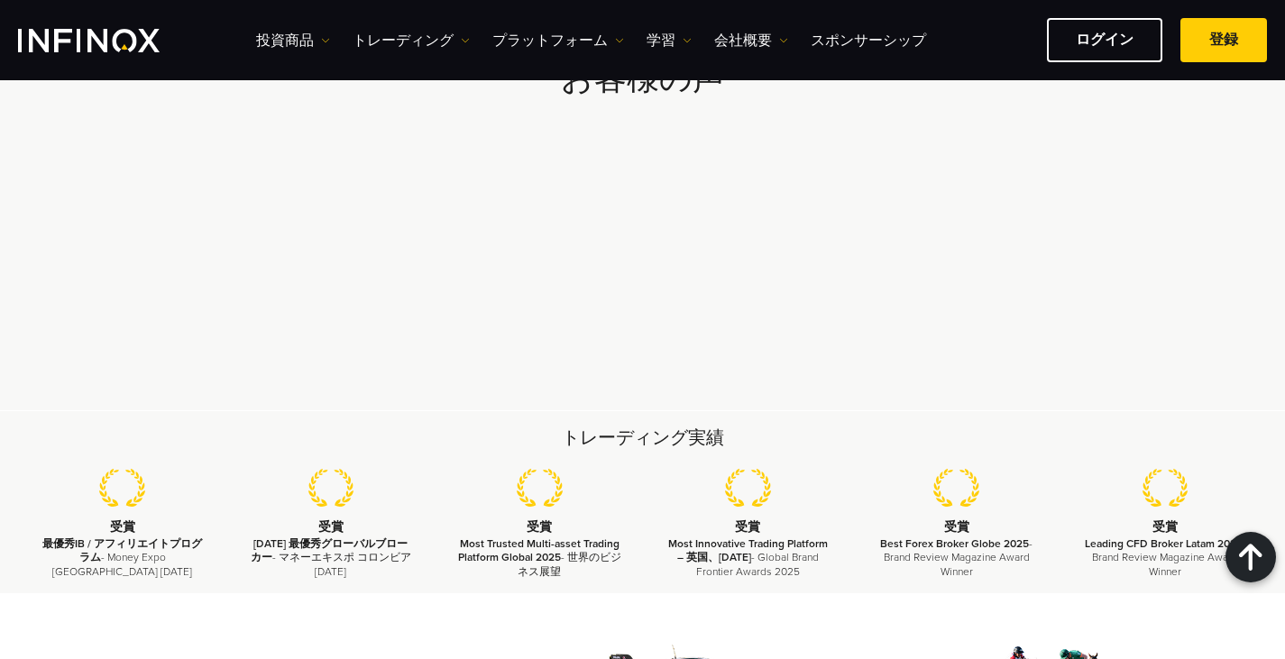
scroll to position [6821, 0]
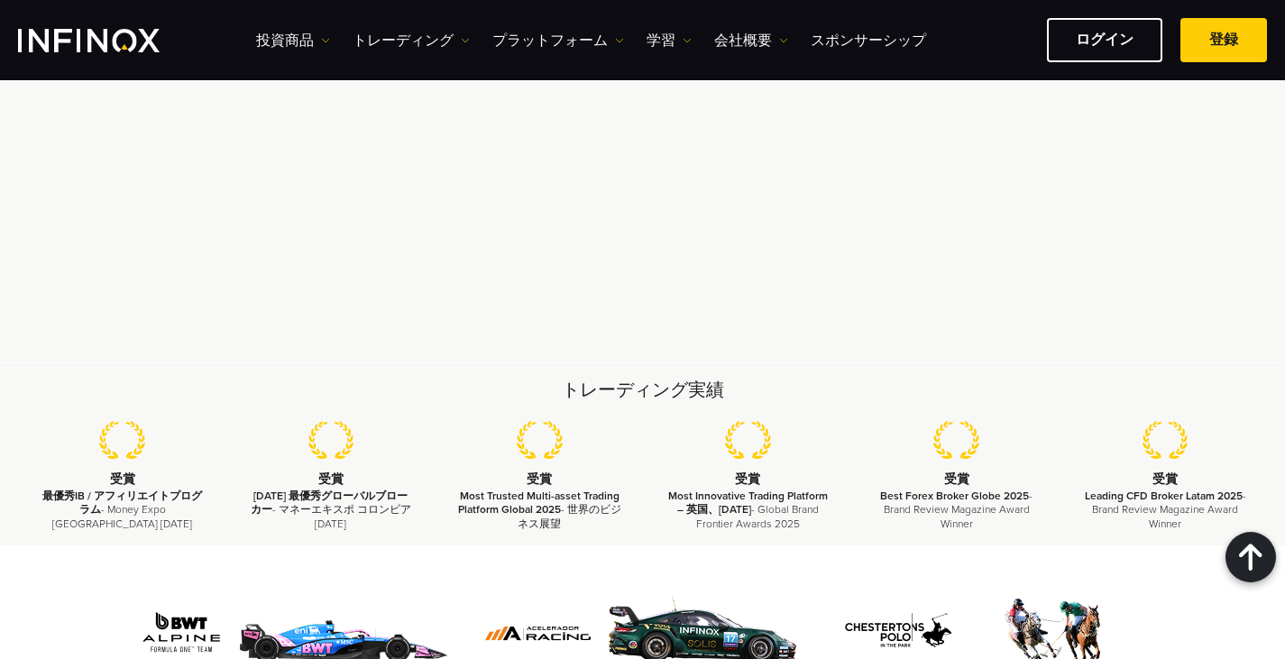
drag, startPoint x: 17, startPoint y: 514, endPoint x: 1139, endPoint y: 564, distance: 1123.2
drag, startPoint x: 1156, startPoint y: 560, endPoint x: 15, endPoint y: 511, distance: 1141.2
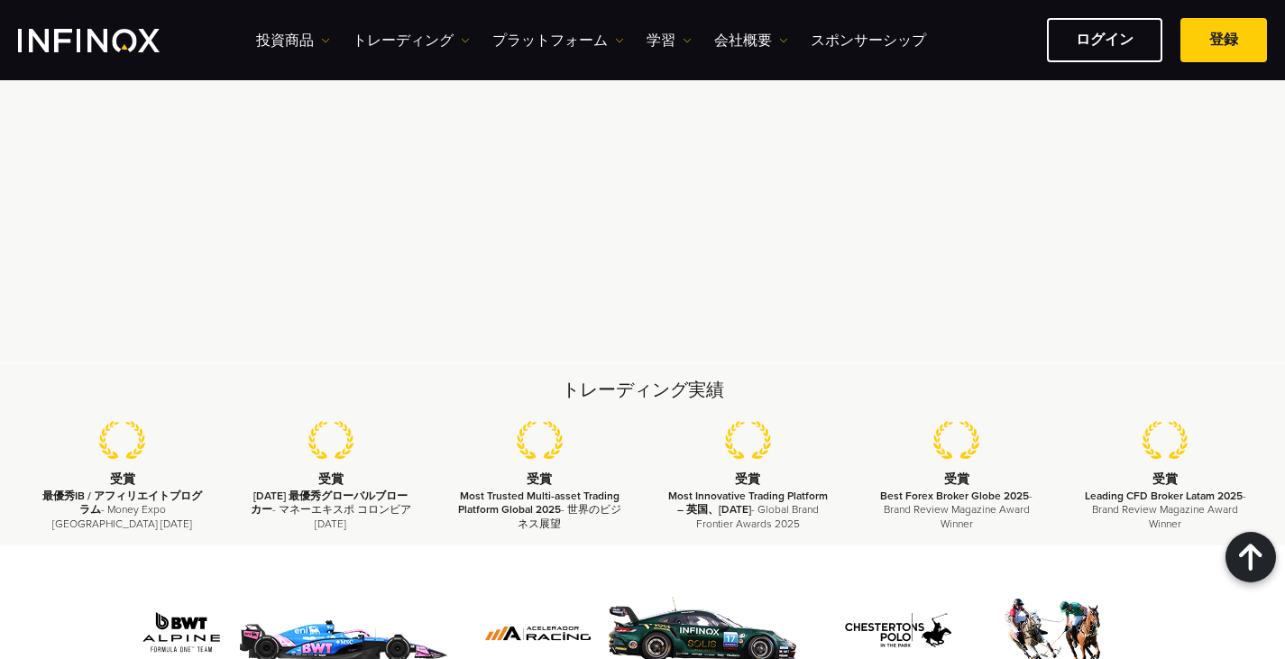
copy div "INFINOX Limited は、モーリシャス金融サービス委員会 (FSC)のライセンス番号 GB20025832 に基づき証券ディーラーとして認可および規…"
click at [298, 37] on link "投資商品" at bounding box center [293, 41] width 74 height 22
click at [294, 54] on div "投資商品 プロダクト情報" at bounding box center [324, 112] width 137 height 123
click at [304, 107] on link "投資商品" at bounding box center [324, 97] width 137 height 39
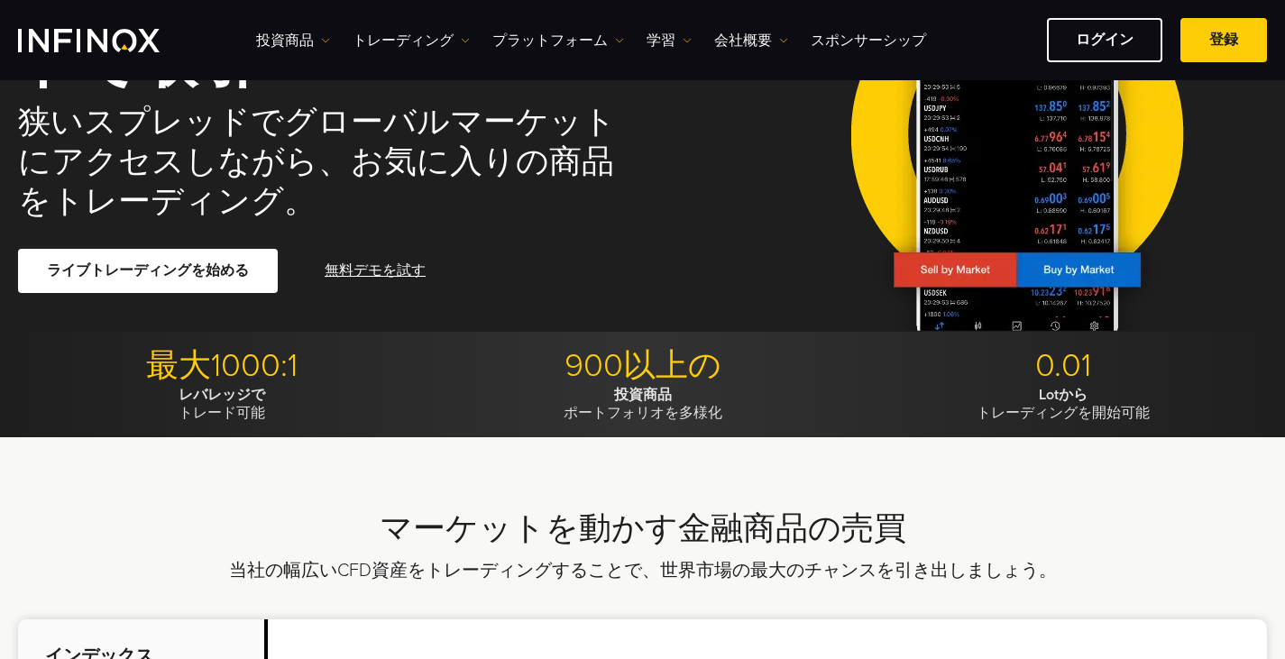
scroll to position [180, 0]
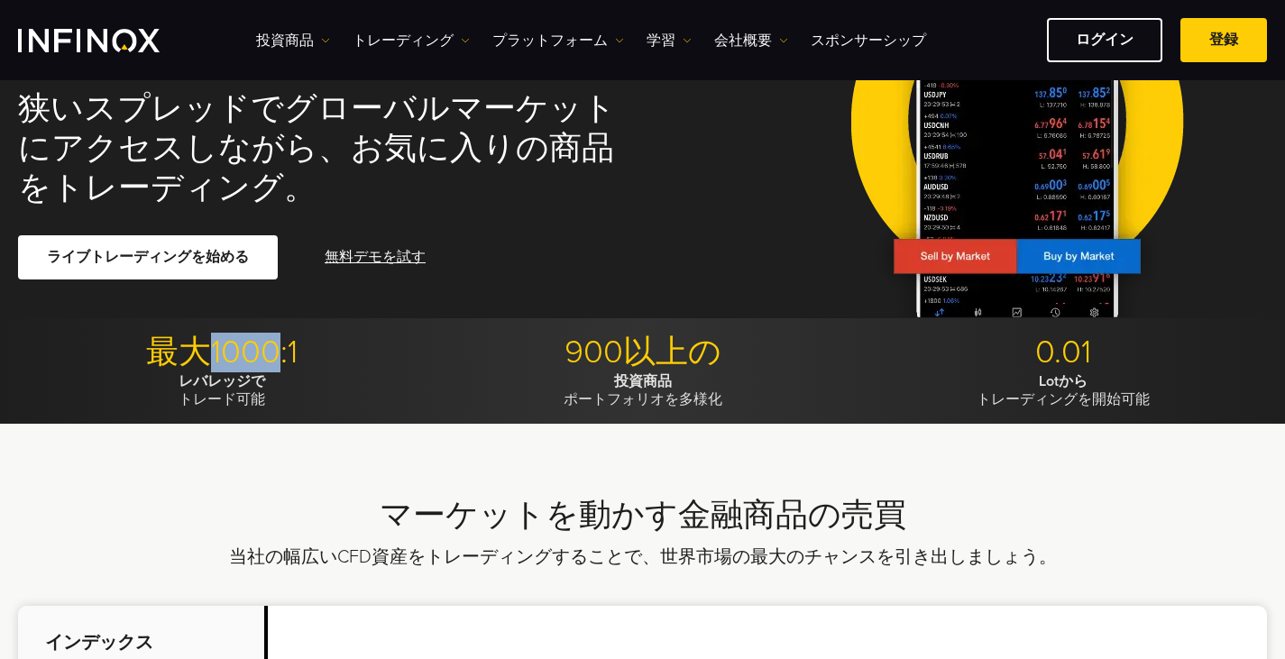
drag, startPoint x: 213, startPoint y: 359, endPoint x: 274, endPoint y: 353, distance: 61.7
click at [274, 353] on p "最大1000:1" at bounding box center [222, 353] width 408 height 40
copy p "1000"
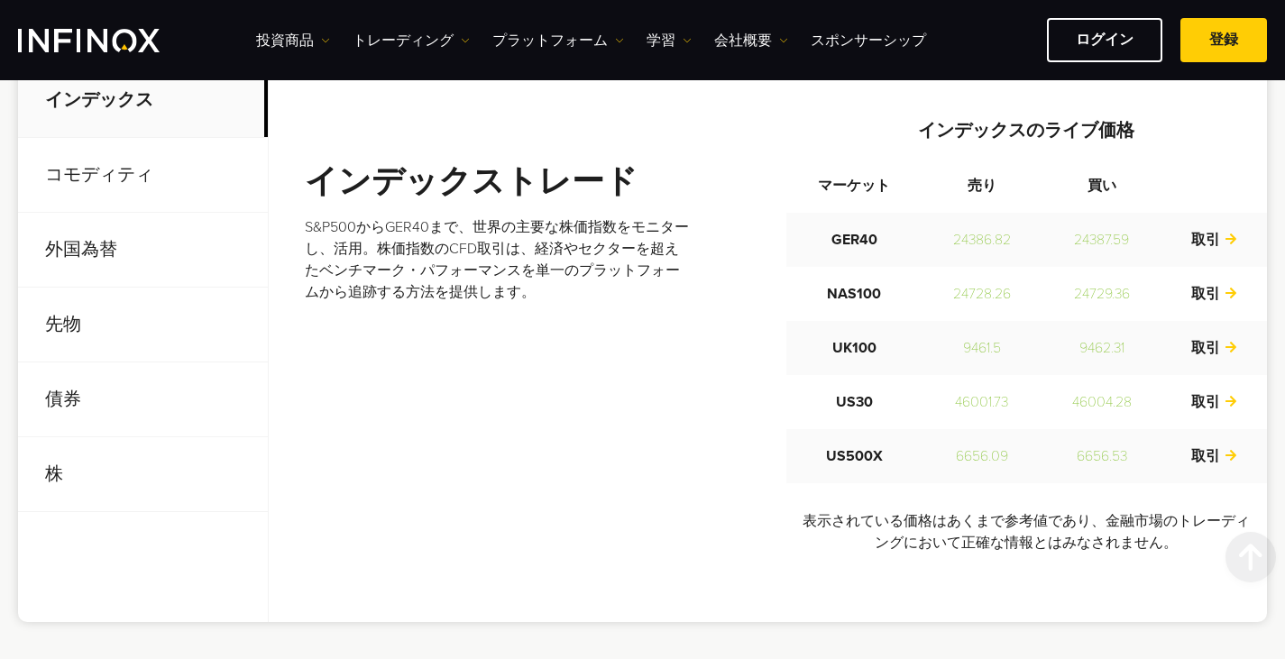
scroll to position [722, 0]
click at [143, 174] on p "コモディティ" at bounding box center [143, 174] width 250 height 75
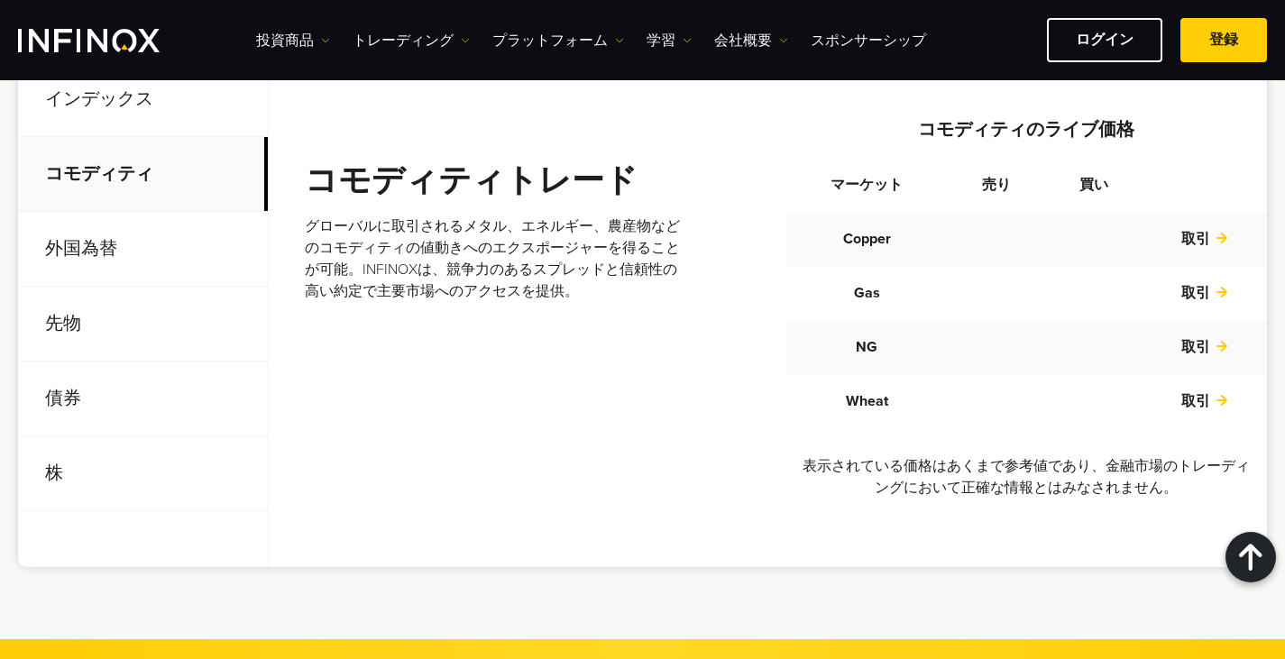
scroll to position [0, 0]
click at [237, 345] on p "先物" at bounding box center [143, 324] width 250 height 75
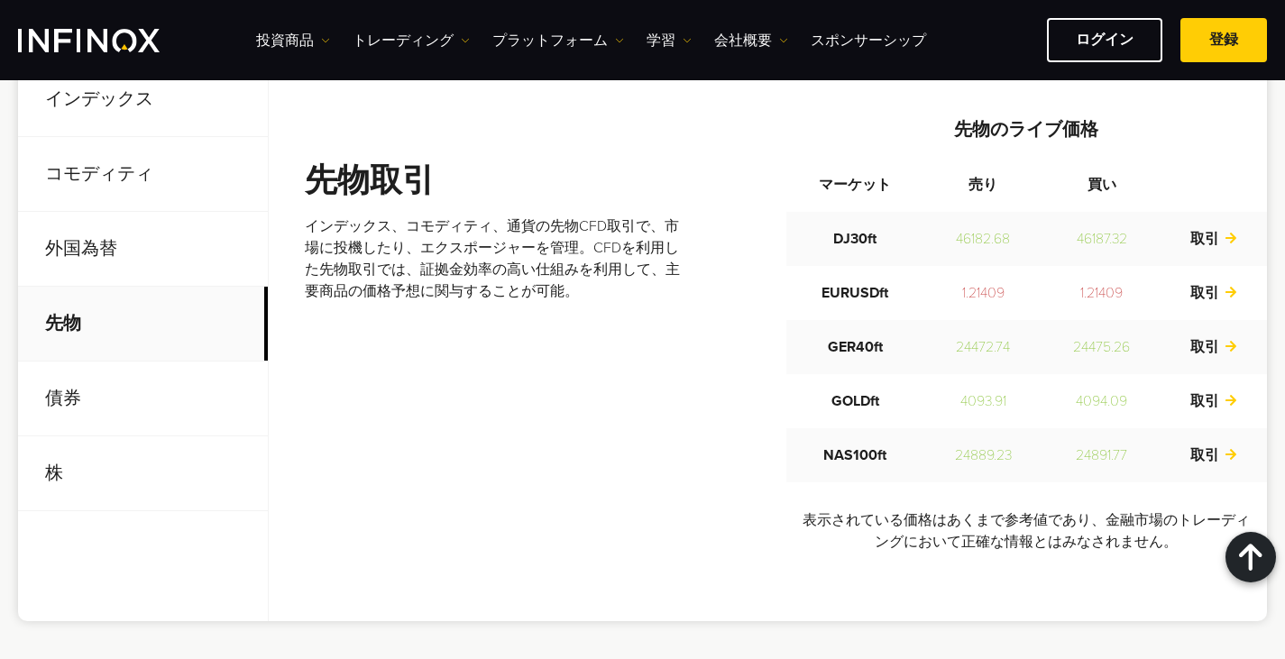
click at [174, 260] on p "外国為替" at bounding box center [143, 249] width 250 height 75
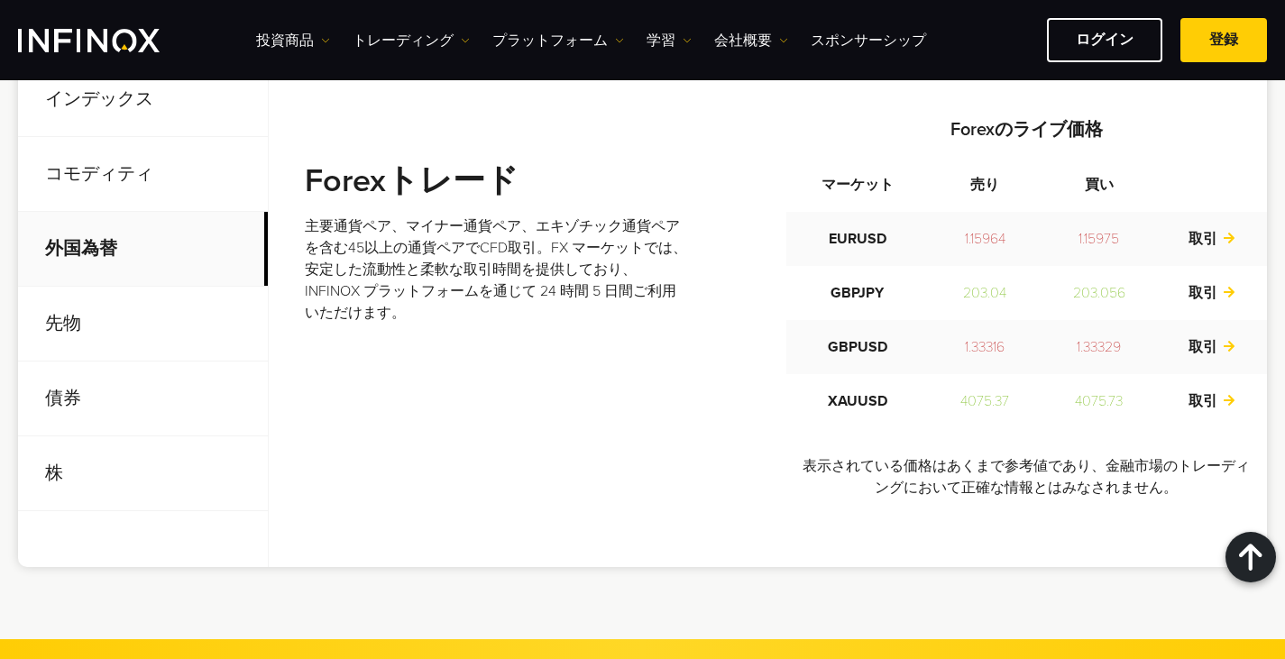
click at [184, 171] on p "コモディティ" at bounding box center [143, 174] width 250 height 75
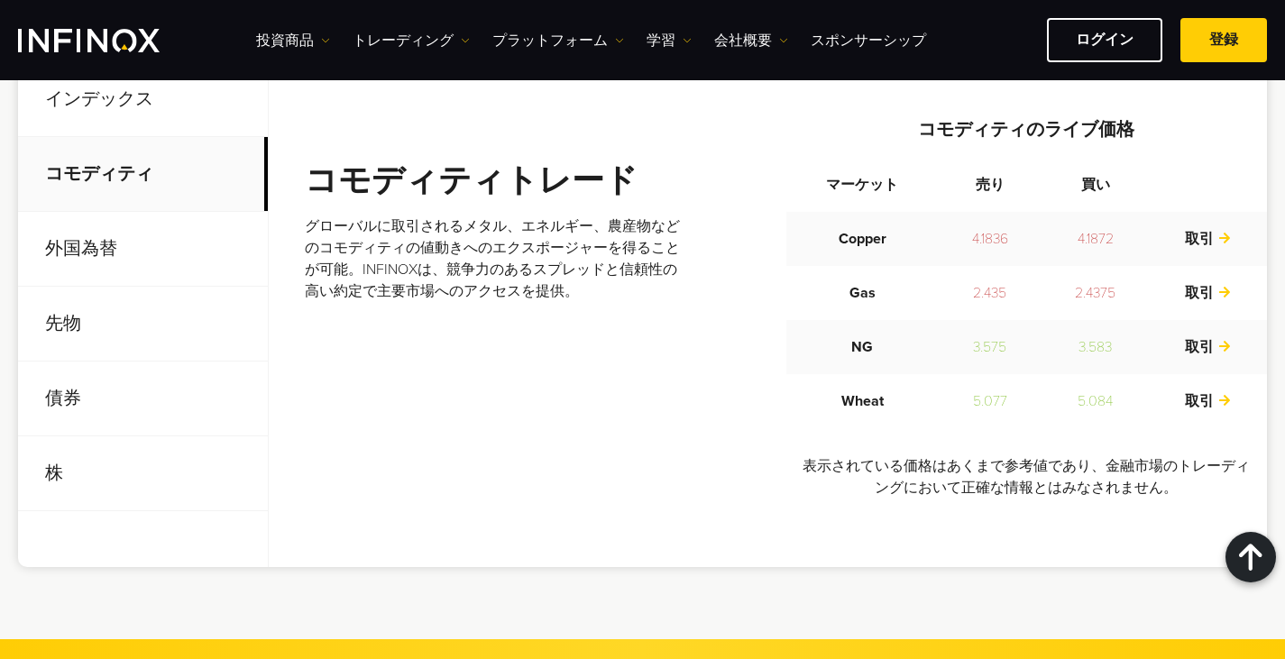
click at [133, 375] on p "債券" at bounding box center [143, 399] width 250 height 75
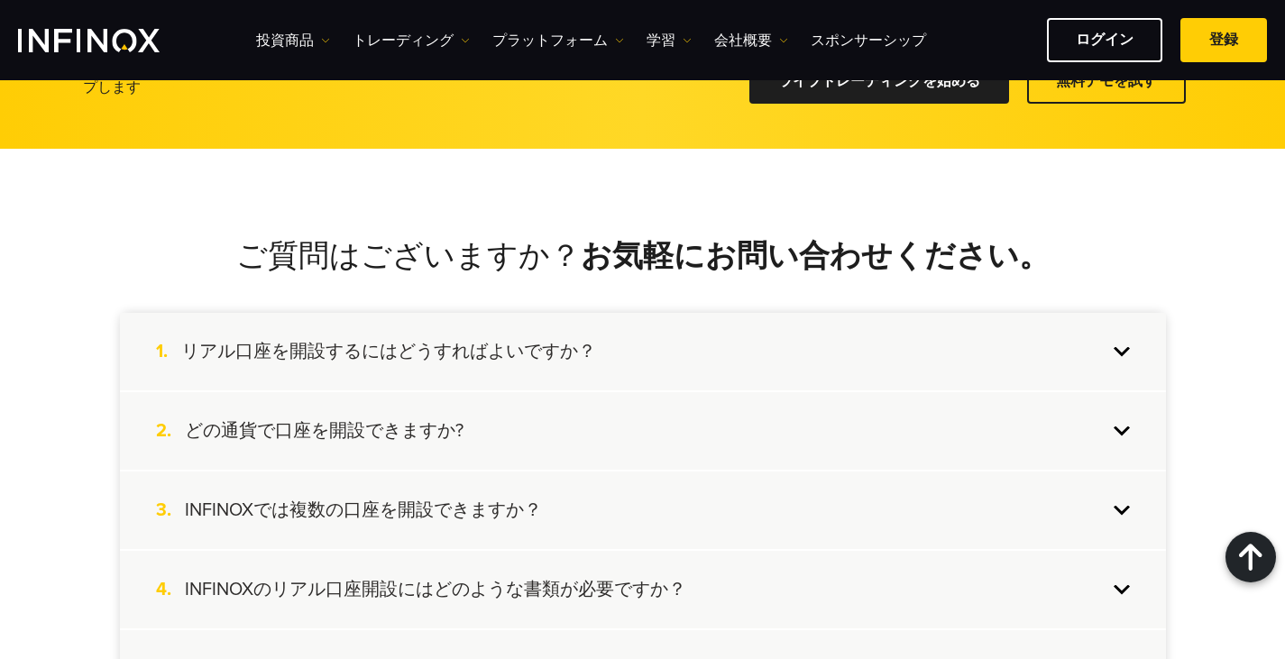
scroll to position [1624, 0]
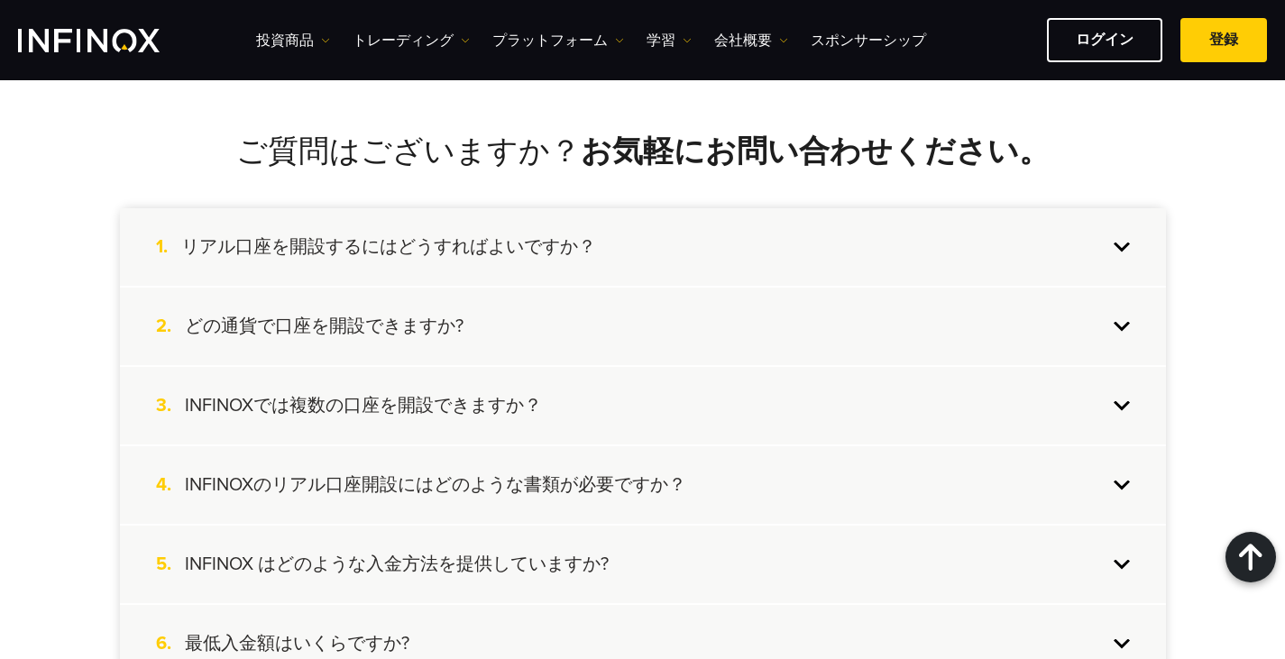
click at [540, 239] on h4 "リアル口座を開設するにはどうすればよいですか？" at bounding box center [388, 246] width 415 height 23
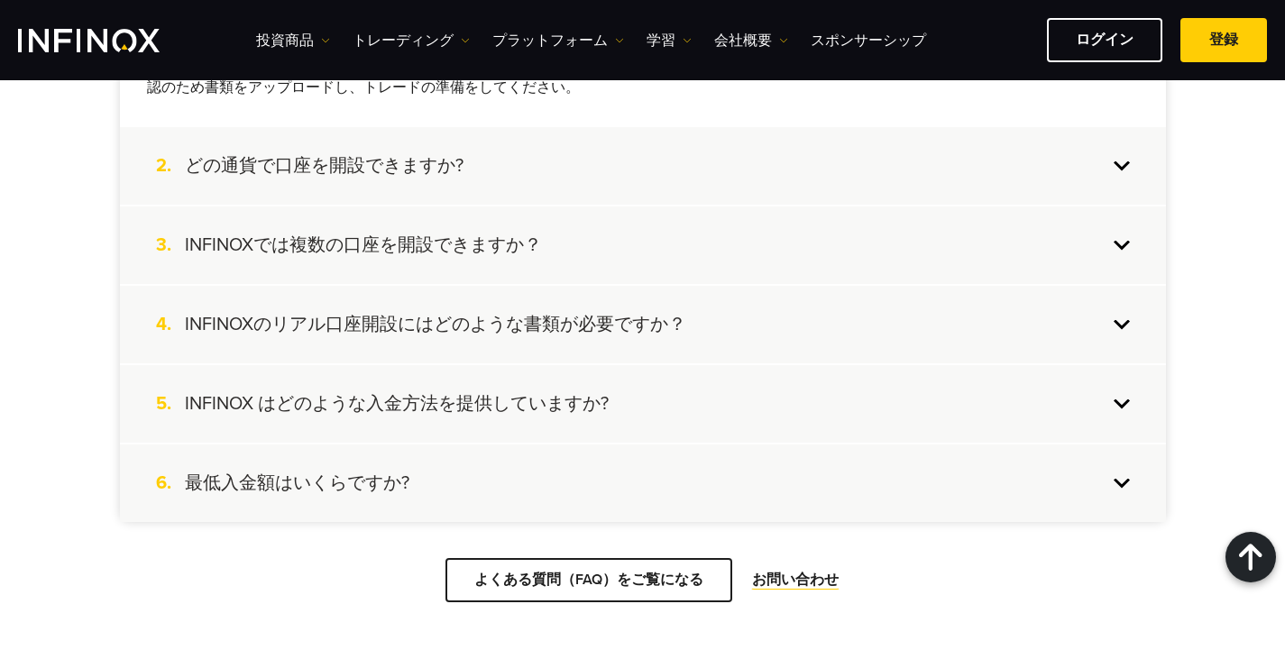
scroll to position [1894, 0]
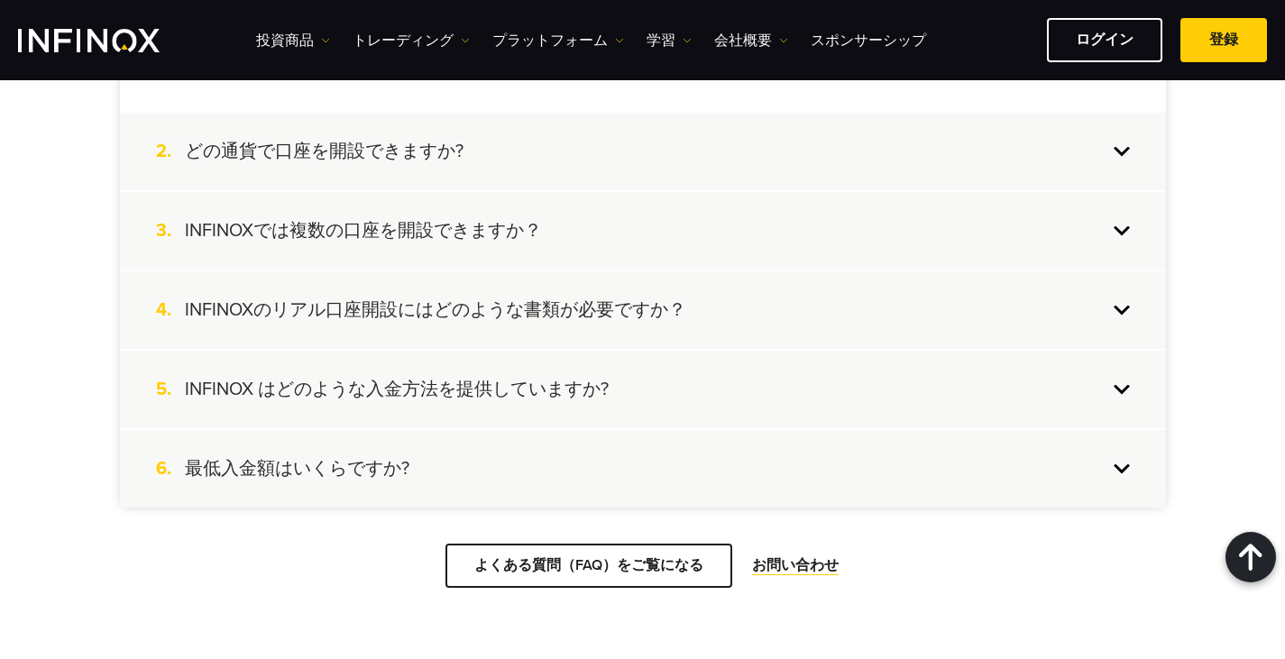
click at [539, 169] on div "2. どの通貨で口座を開設できますか?" at bounding box center [643, 152] width 1046 height 78
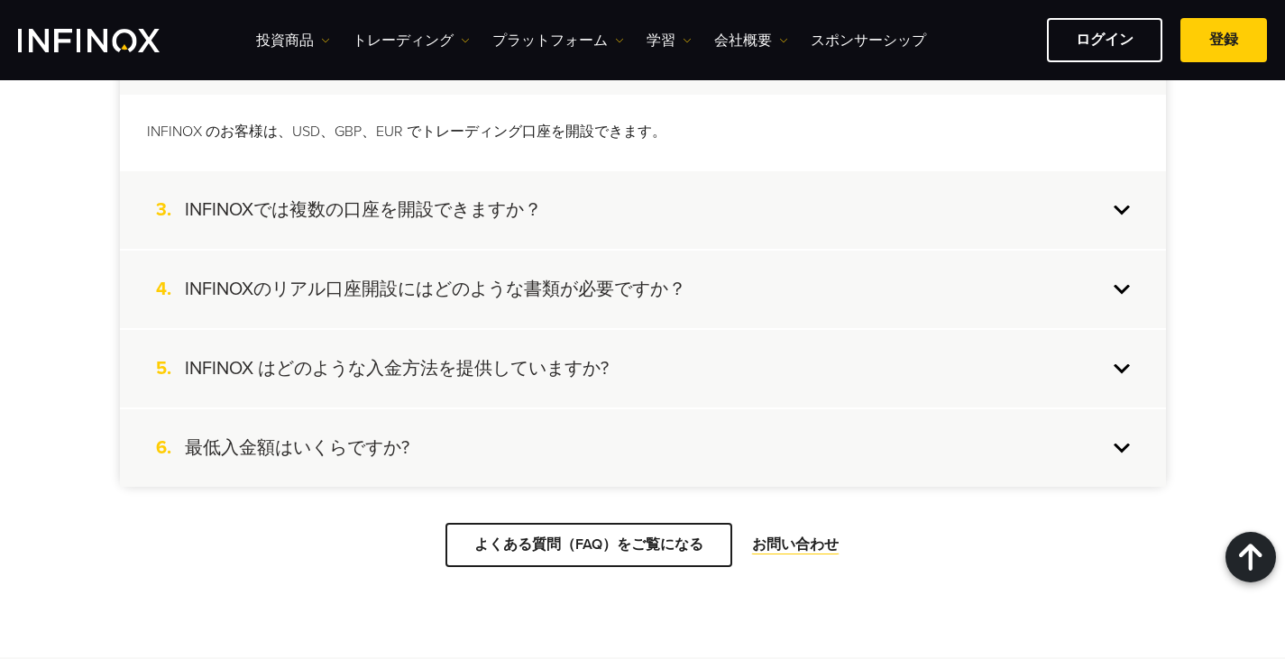
click at [565, 212] on div "3. INFINOXでは複数の口座を開設できますか？" at bounding box center [643, 210] width 1046 height 78
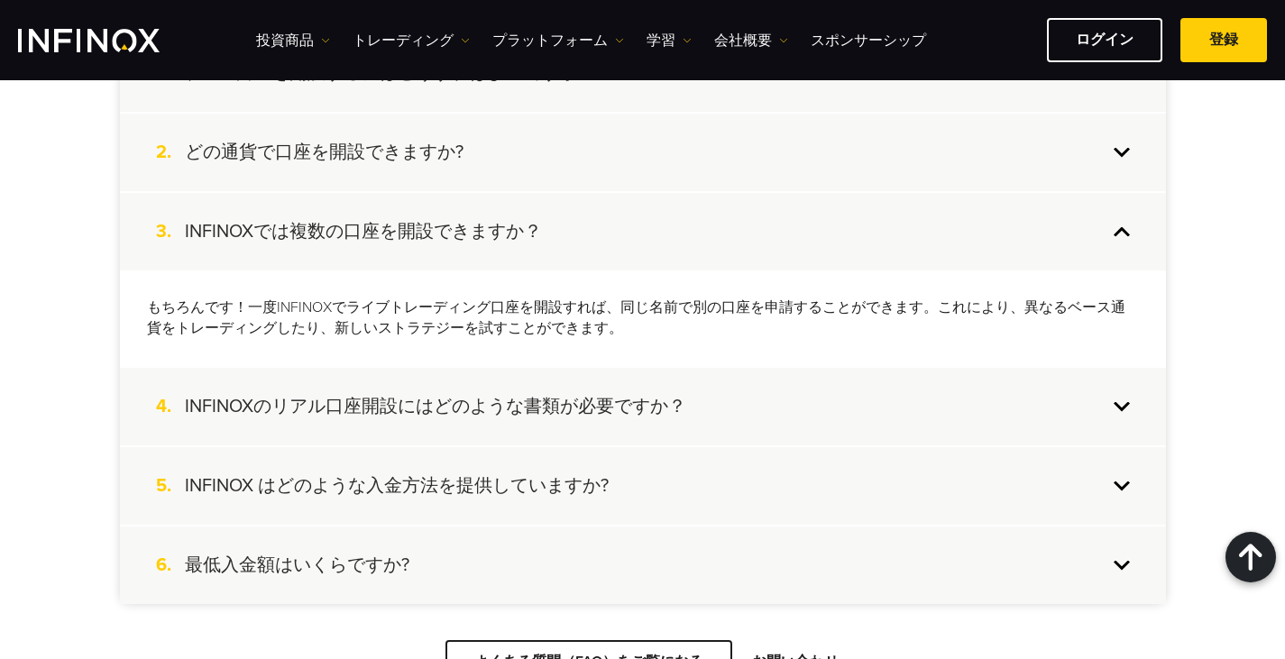
scroll to position [1714, 0]
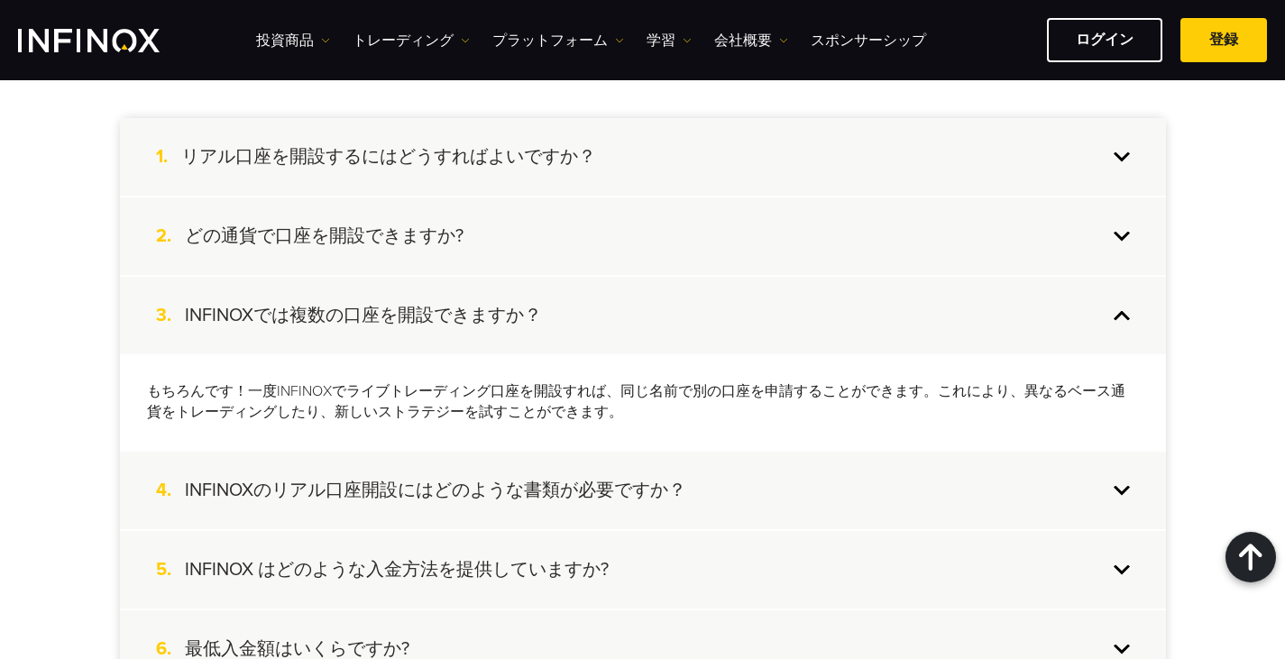
click at [520, 196] on li "1. リアル口座を開設するにはどうすればよいですか？ ライブトレーディング口座を開設するには、当社ウェブサイトの右上にある「リアル口座を開く」ボタンをクリック…" at bounding box center [643, 157] width 1046 height 79
click at [519, 219] on div "2. どの通貨で口座を開設できますか?" at bounding box center [643, 237] width 1046 height 78
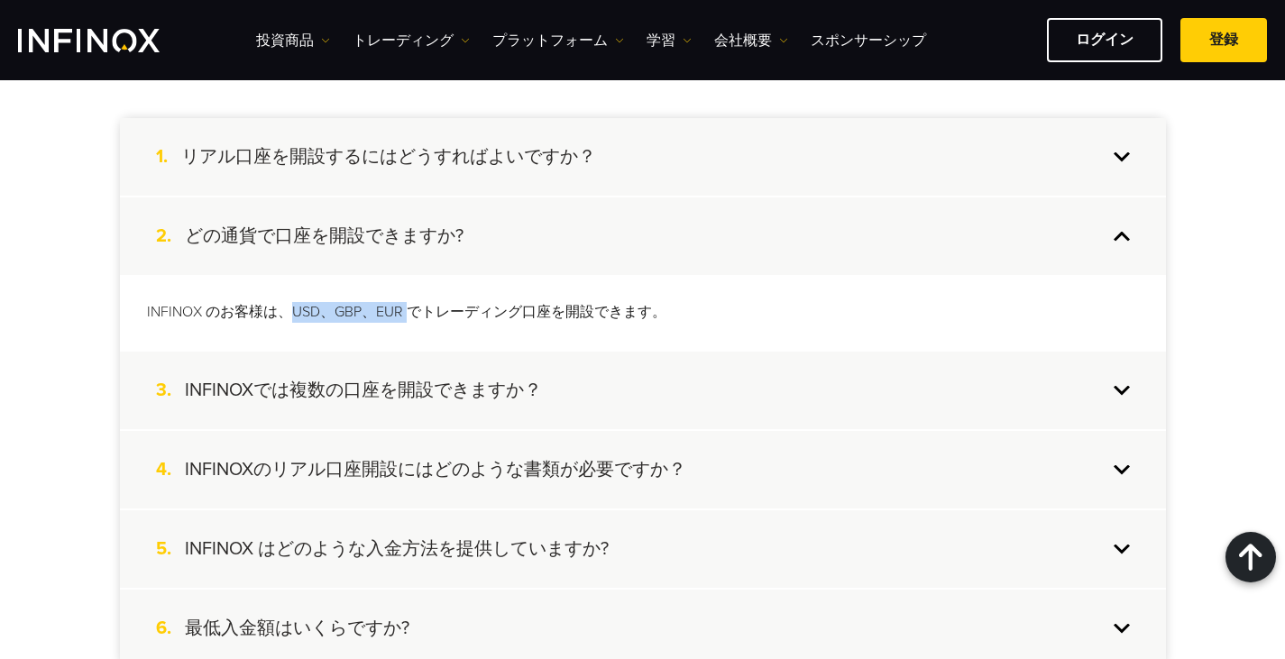
drag, startPoint x: 289, startPoint y: 314, endPoint x: 411, endPoint y: 309, distance: 122.8
click at [411, 309] on p "INFINOX のお客様は、USD、GBP、EUR でトレーディング口座を開設できます。" at bounding box center [643, 312] width 992 height 21
copy p "USD、GBP、EUR"
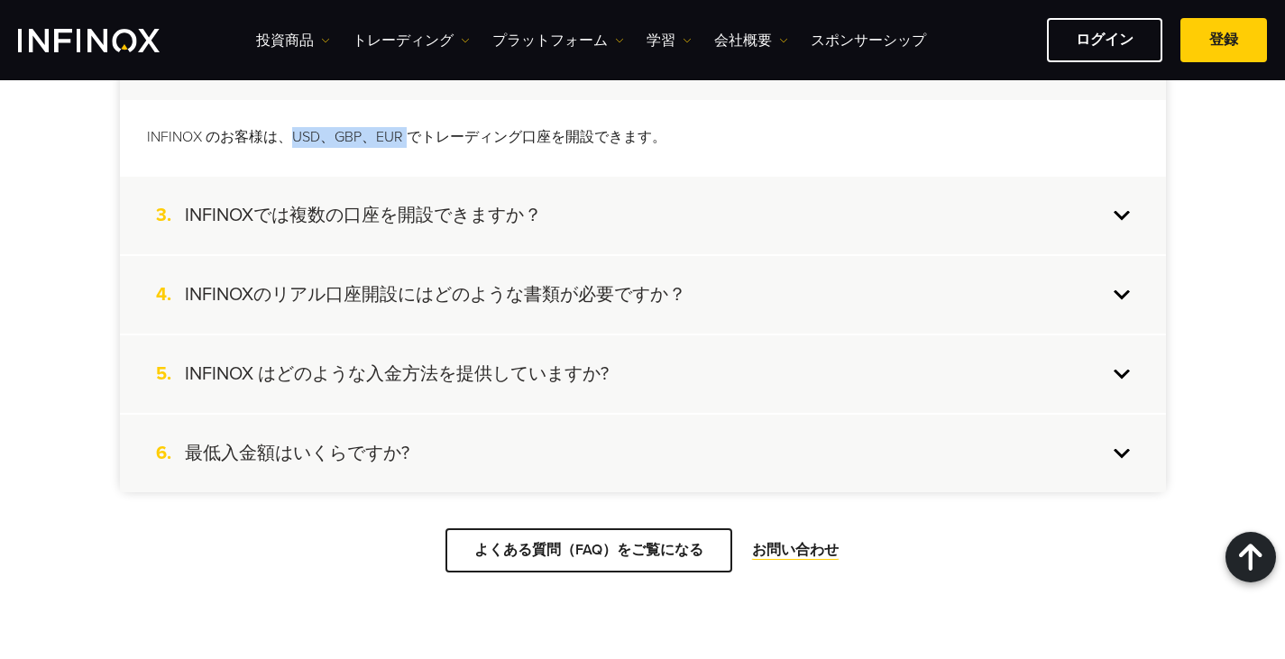
scroll to position [1894, 0]
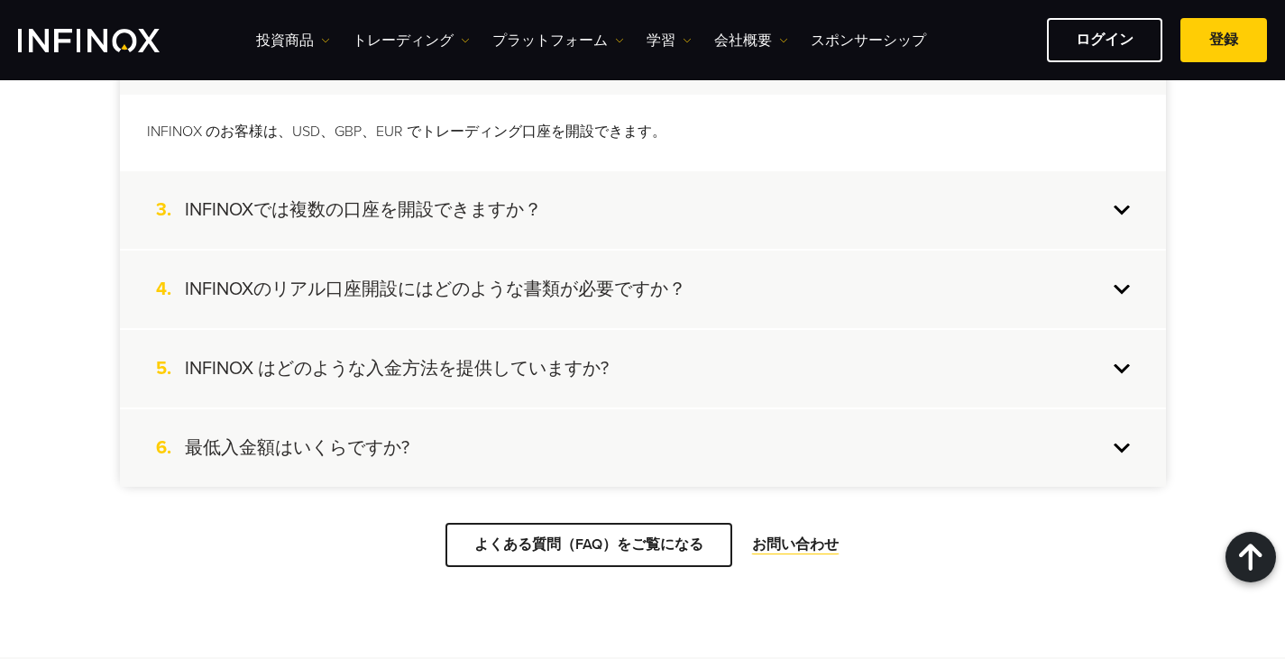
click at [578, 428] on div "6. 最低入金額はいくらですか?" at bounding box center [643, 449] width 1046 height 78
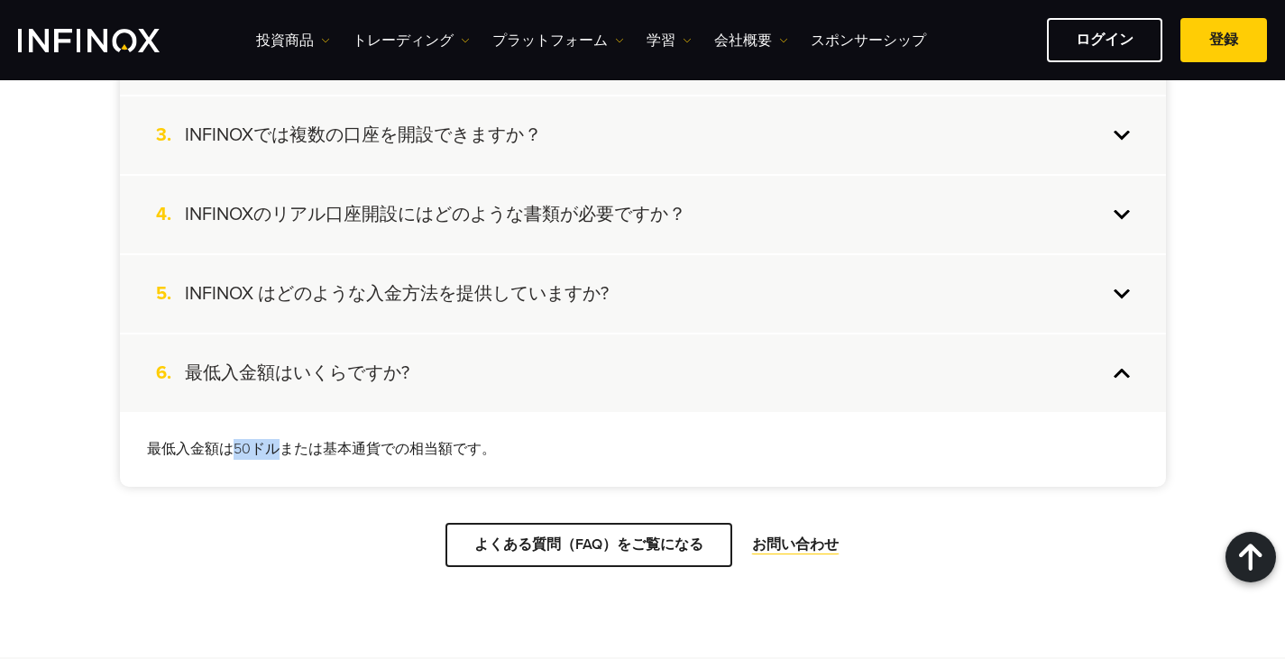
drag, startPoint x: 236, startPoint y: 447, endPoint x: 251, endPoint y: 448, distance: 14.5
click at [267, 448] on p "最低入金額は50ドルまたは基本通貨での相当額です。" at bounding box center [643, 449] width 992 height 21
drag, startPoint x: 149, startPoint y: 445, endPoint x: 275, endPoint y: 446, distance: 126.3
click at [275, 446] on p "最低入金額は50ドルまたは基本通貨での相当額です。" at bounding box center [643, 449] width 992 height 21
copy p "最低入金額は50ドル"
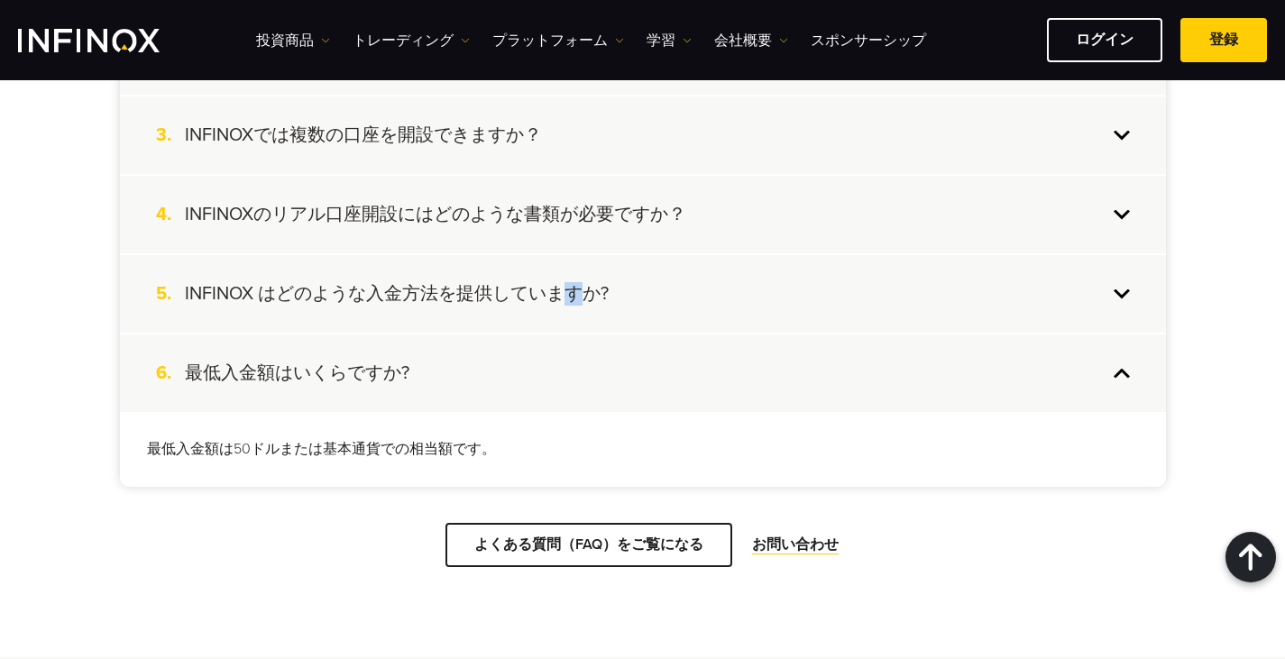
click at [572, 288] on h4 "INFINOX はどのような入金方法を提供していますか?" at bounding box center [397, 293] width 424 height 23
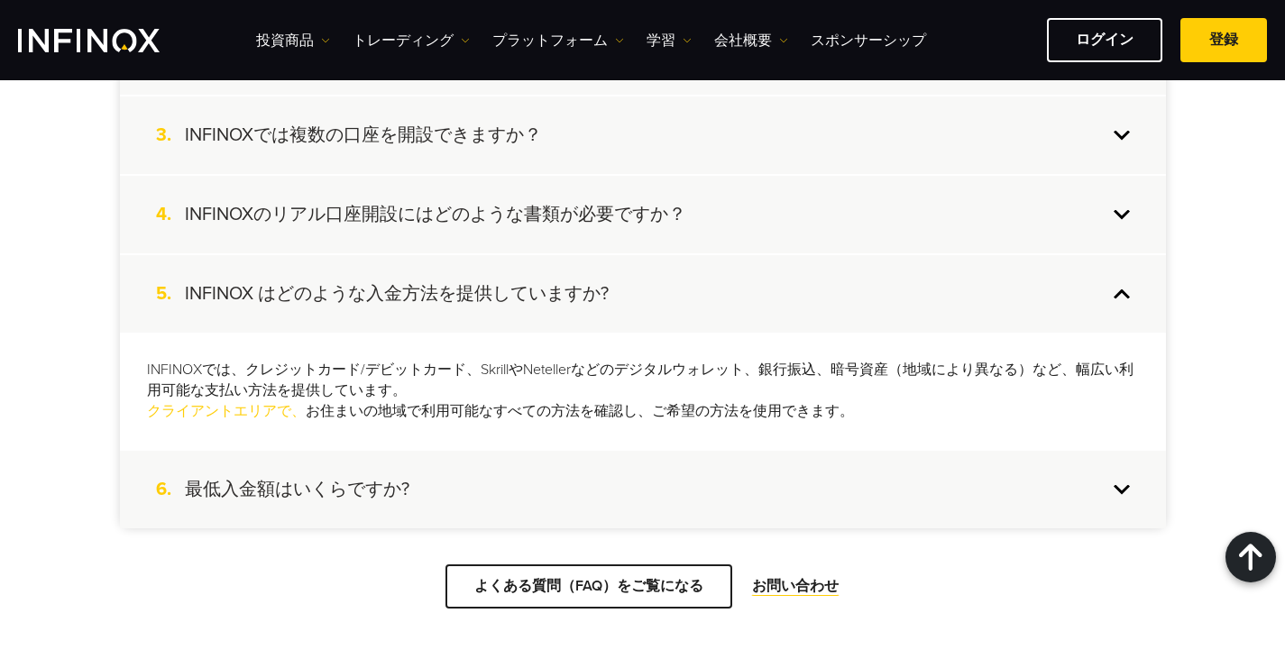
click at [594, 211] on h4 "INFINOXのリアル口座開設にはどのような書類が必要ですか？" at bounding box center [436, 214] width 502 height 23
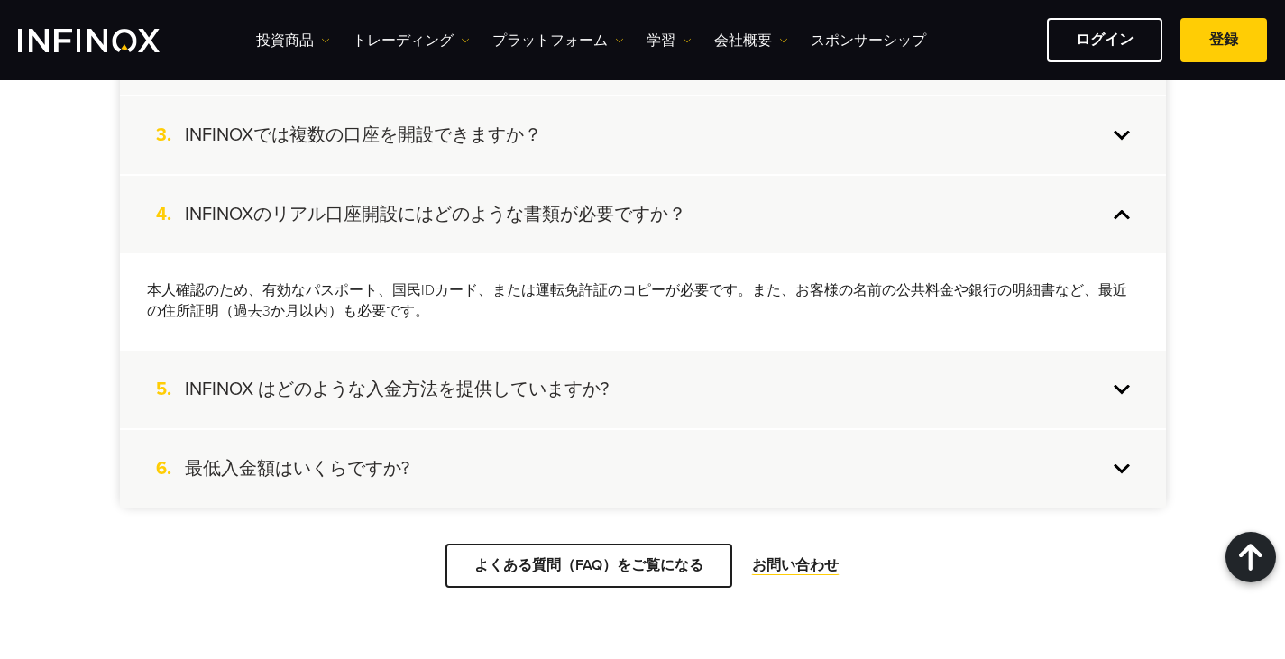
click at [592, 143] on div "3. INFINOXでは複数の口座を開設できますか？" at bounding box center [643, 136] width 1046 height 78
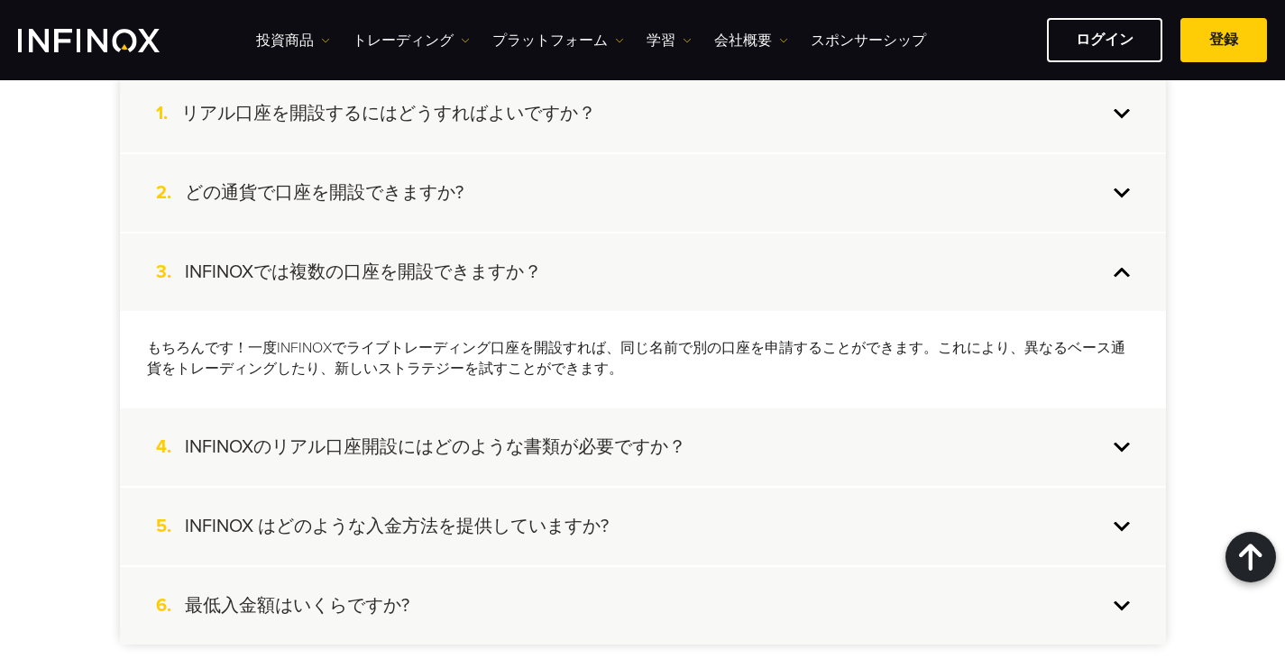
scroll to position [1714, 0]
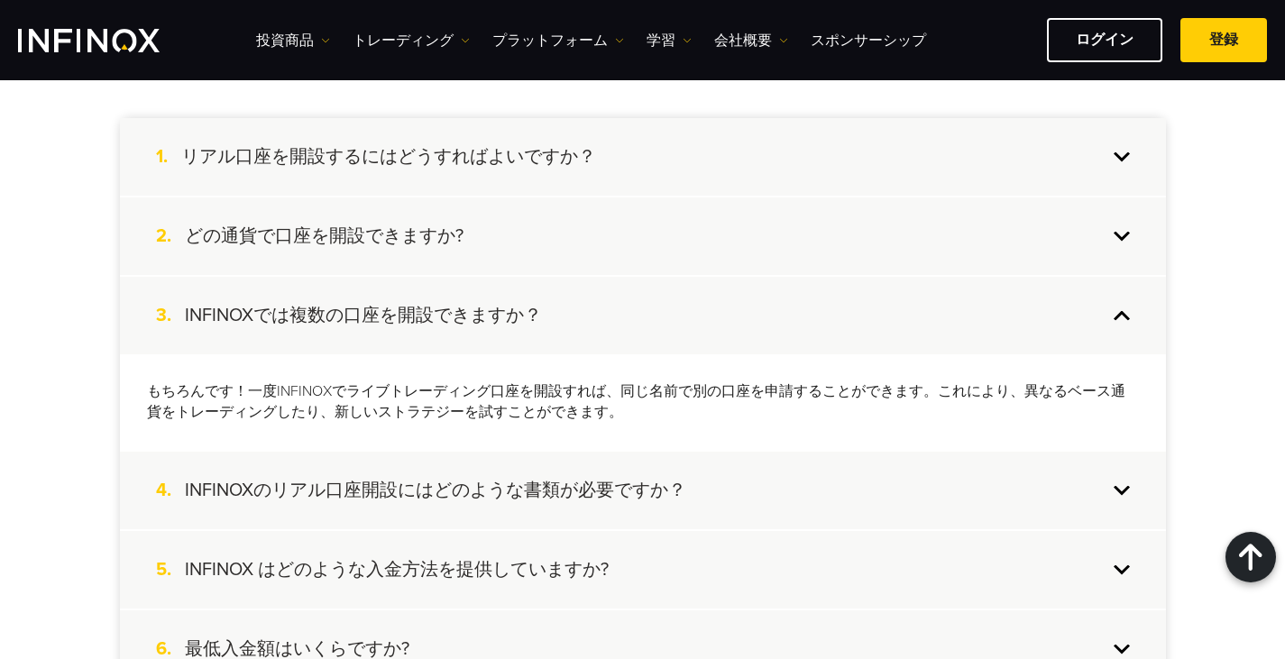
click at [595, 246] on div "2. どの通貨で口座を開設できますか?" at bounding box center [643, 237] width 1046 height 78
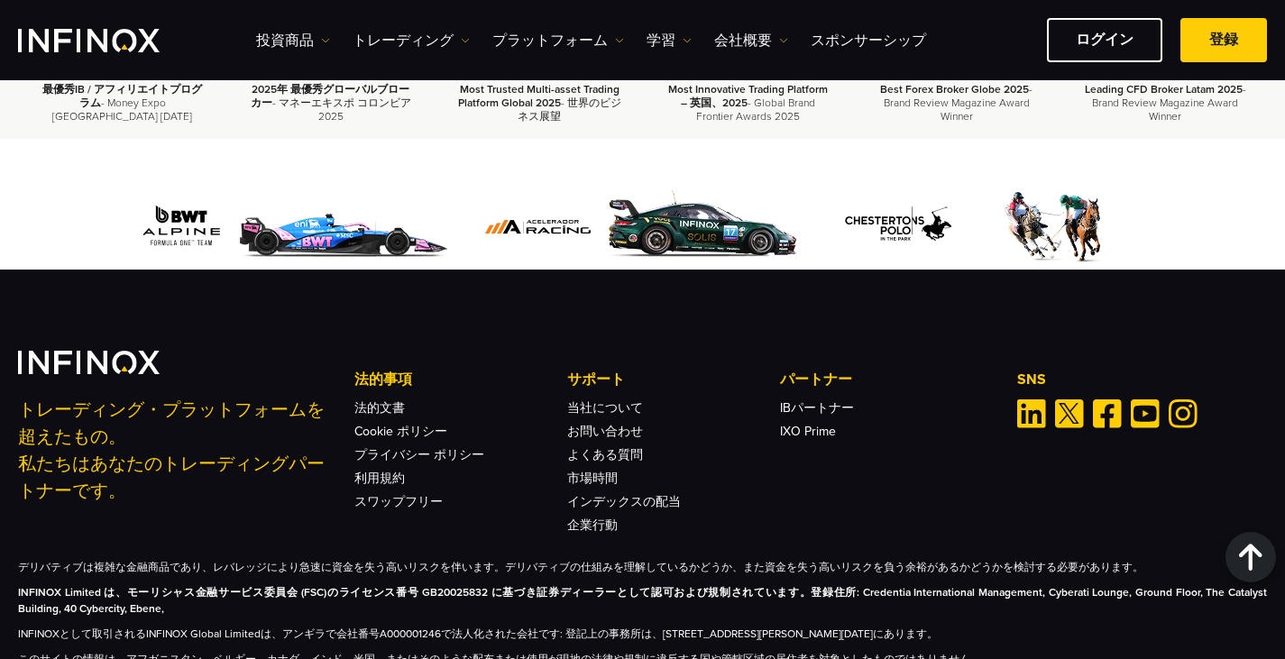
scroll to position [2616, 0]
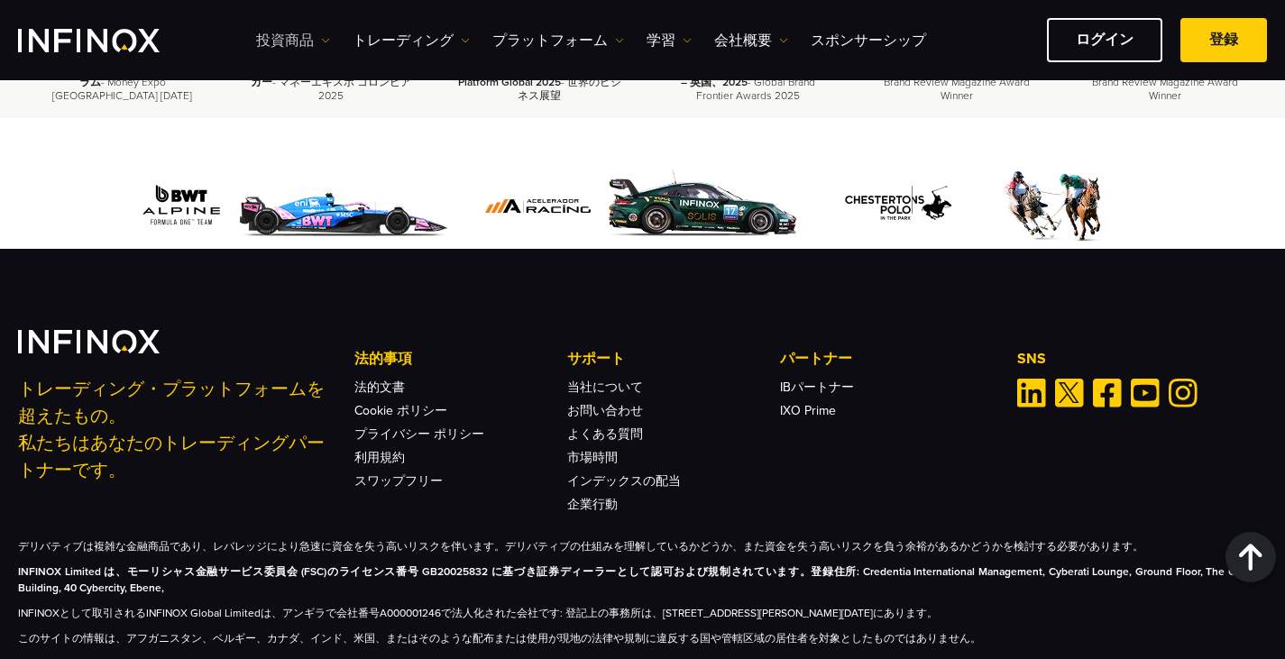
click at [299, 38] on link "投資商品" at bounding box center [293, 41] width 74 height 22
click at [310, 129] on link "プロダクト情報" at bounding box center [324, 136] width 137 height 39
